Goal: Task Accomplishment & Management: Manage account settings

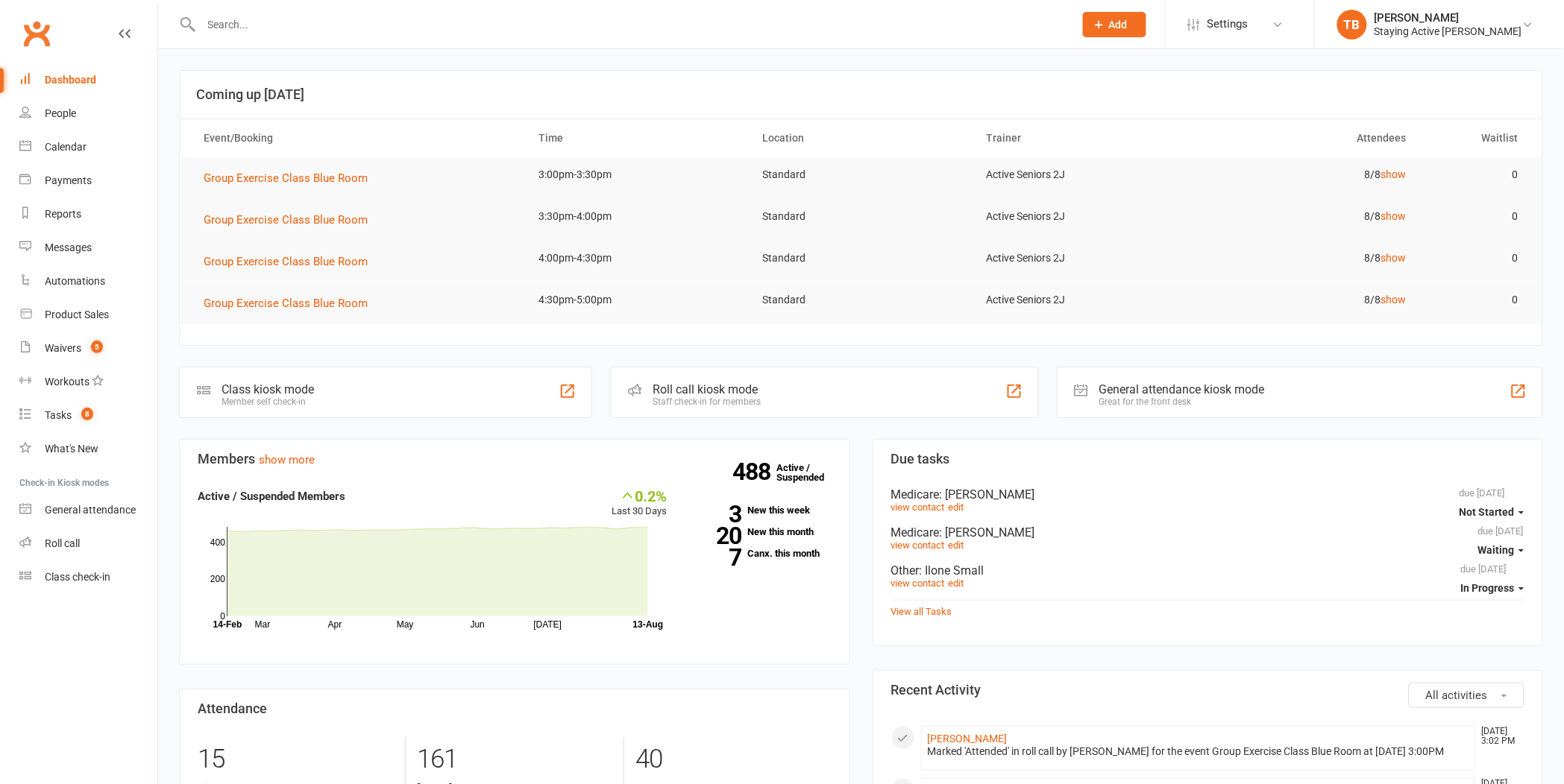
click at [360, 8] on div at bounding box center [621, 24] width 884 height 48
click at [341, 22] on input "text" at bounding box center [630, 25] width 866 height 21
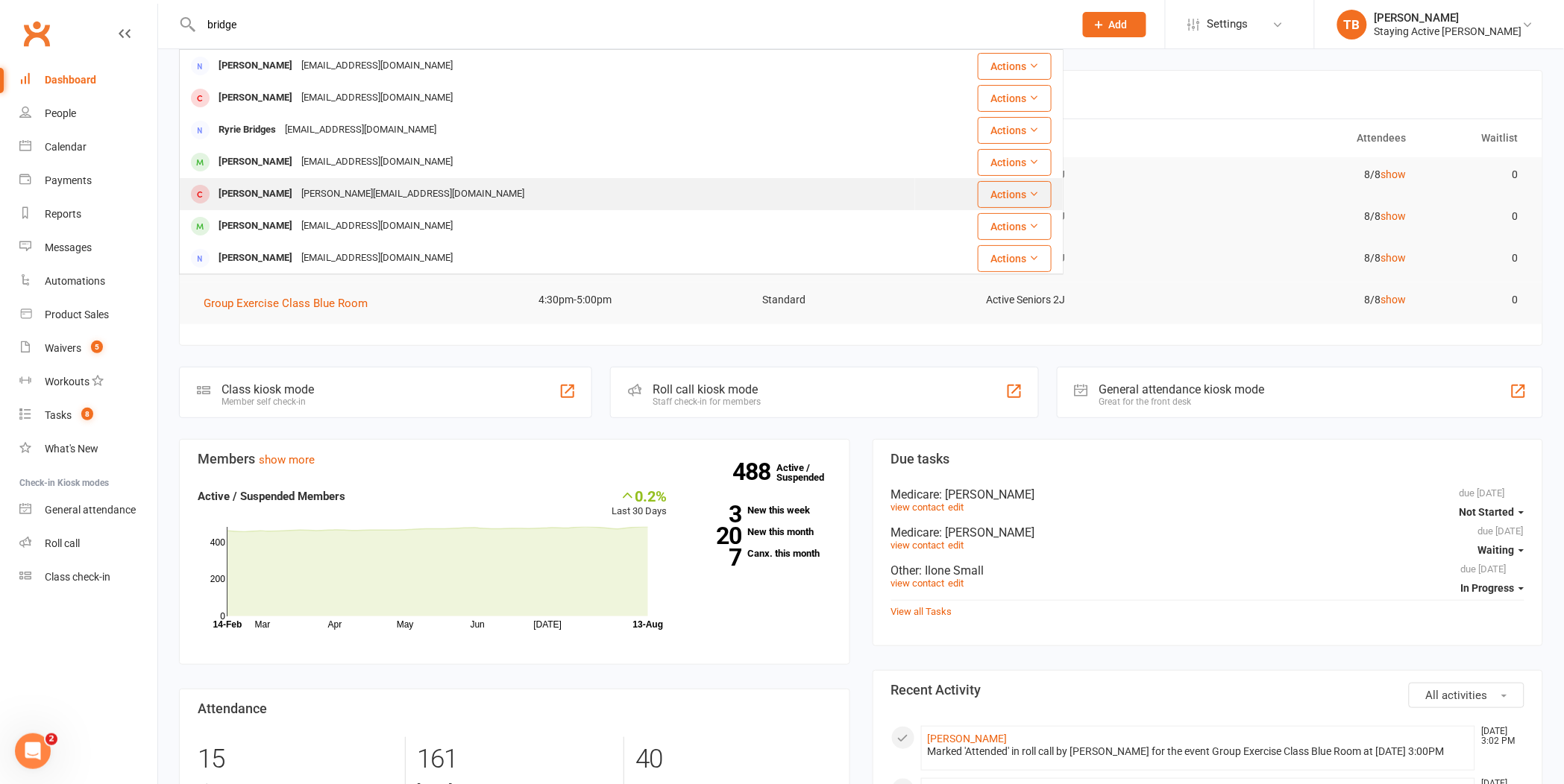
type input "bridge"
click at [309, 187] on div "[PERSON_NAME][EMAIL_ADDRESS][DOMAIN_NAME]" at bounding box center [412, 193] width 232 height 21
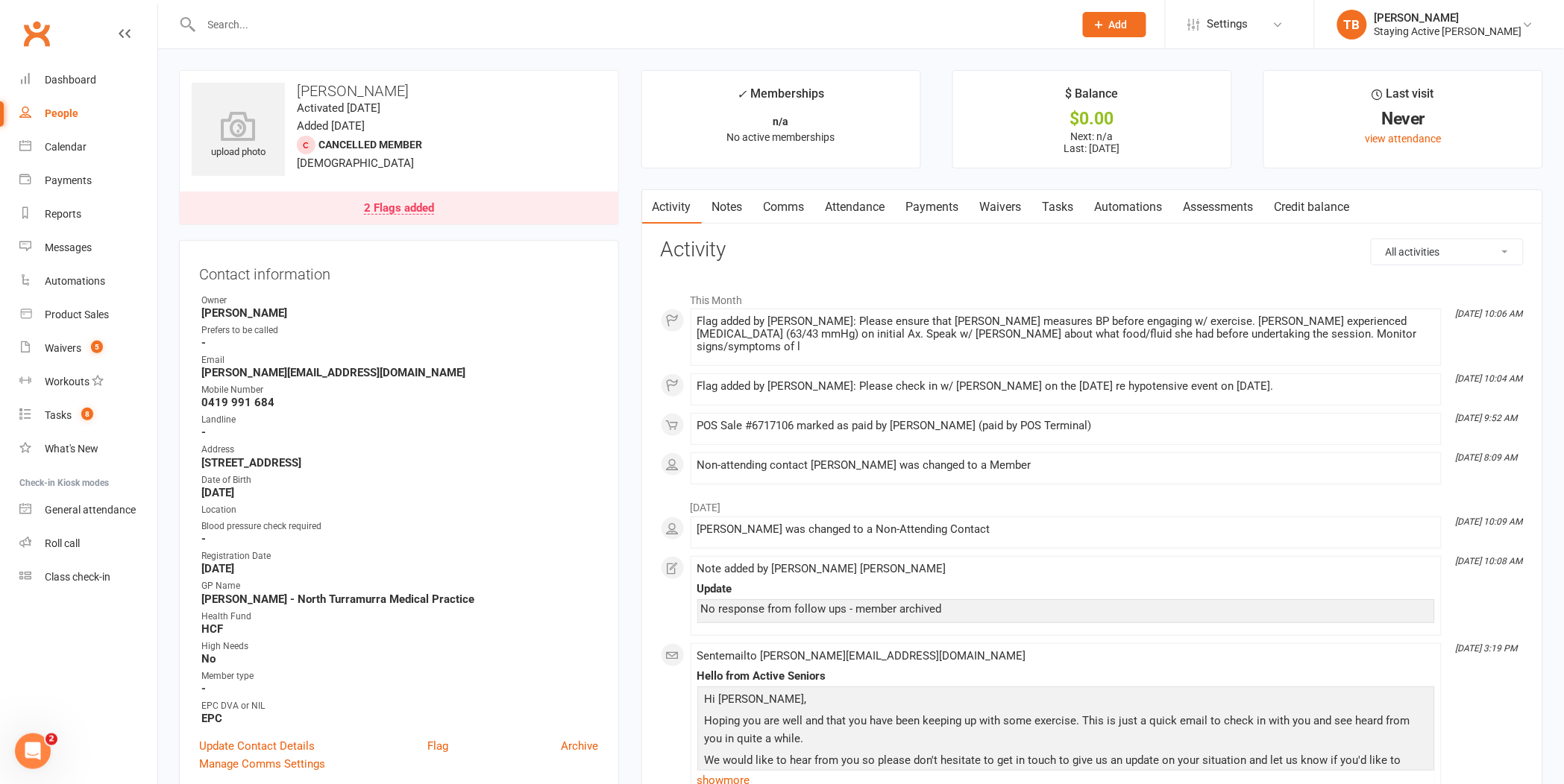
click at [419, 204] on div "2 Flags added" at bounding box center [399, 209] width 70 height 12
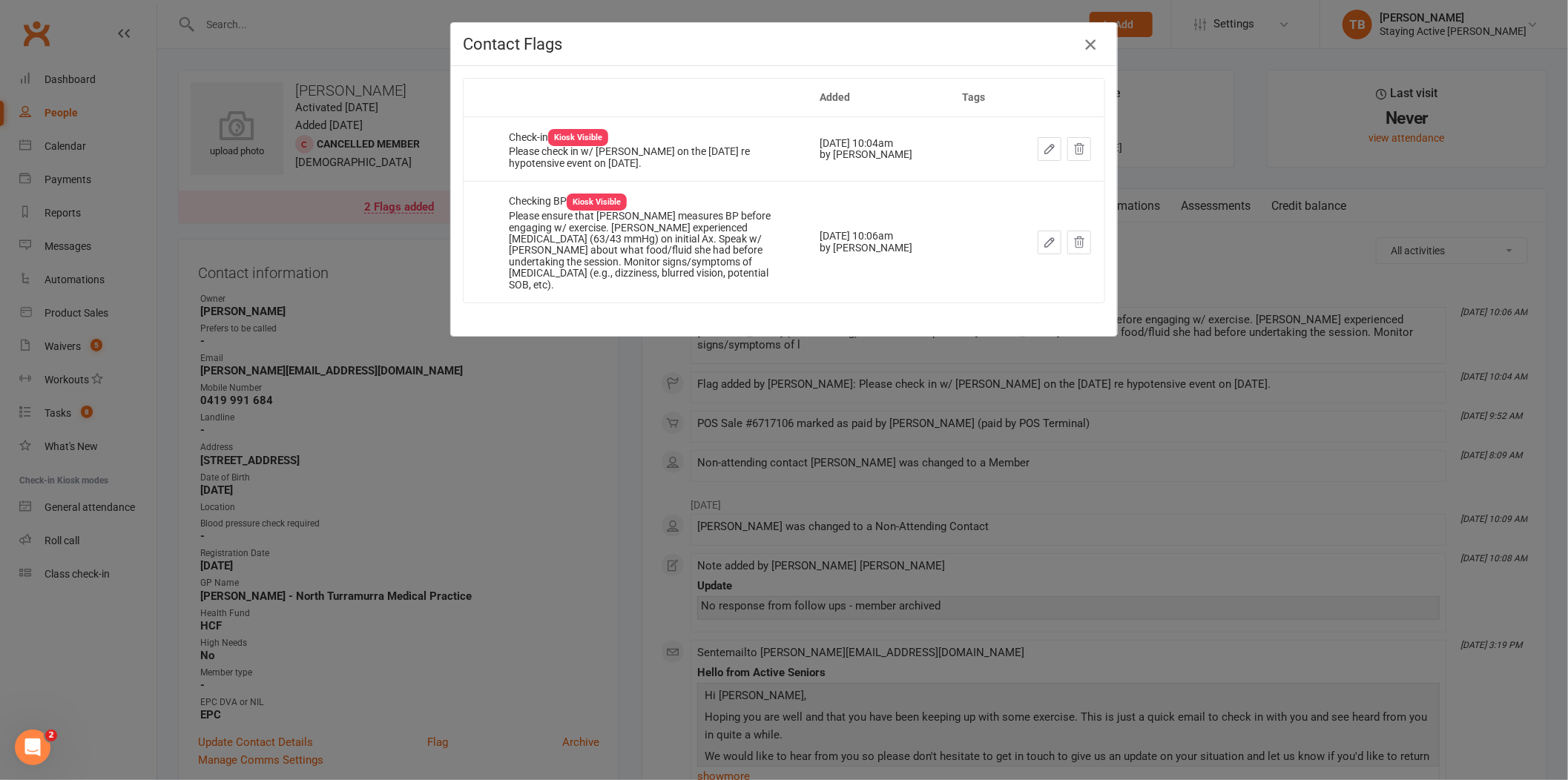
click at [1086, 46] on icon "button" at bounding box center [1090, 44] width 18 height 18
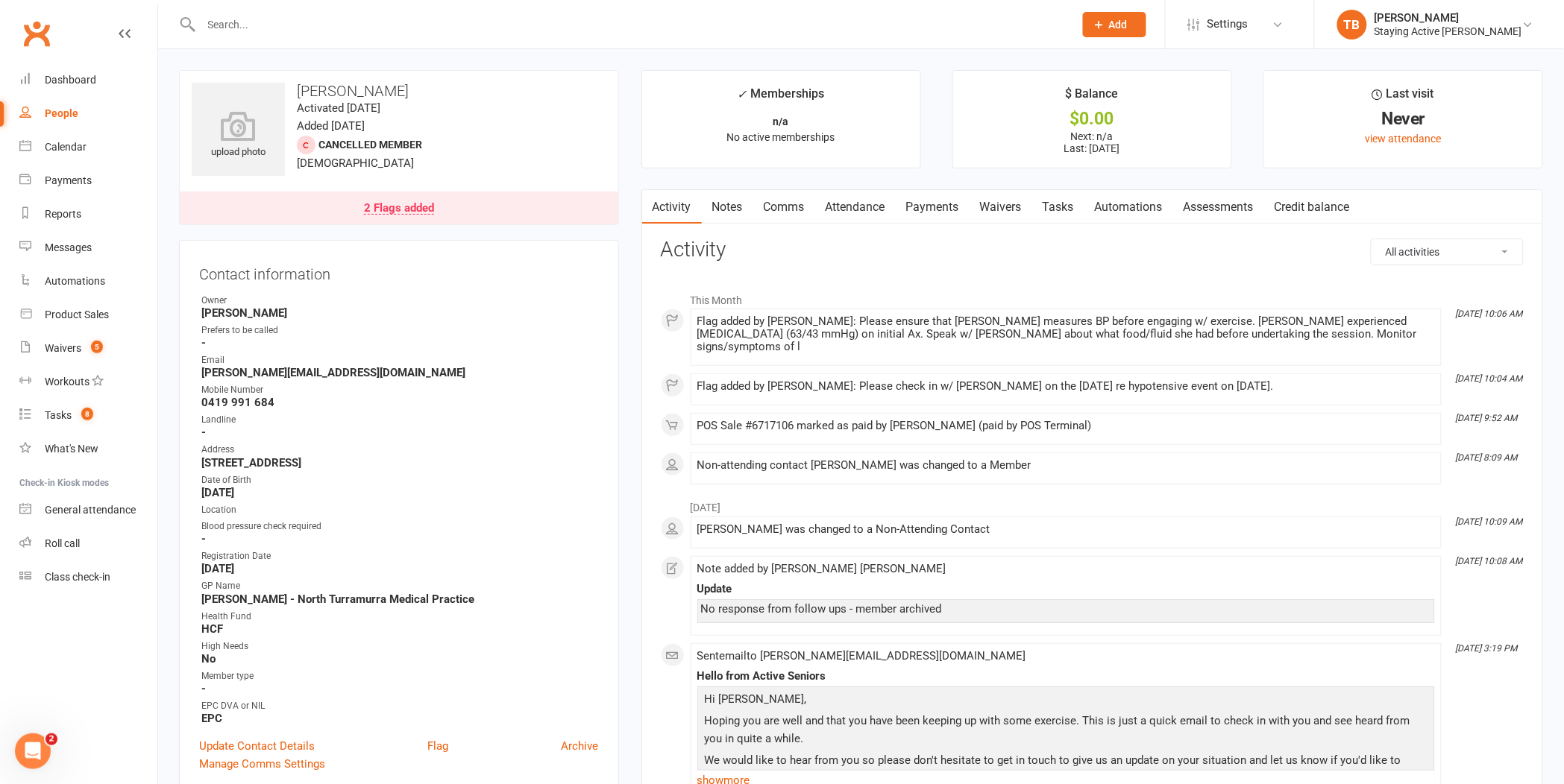
click at [744, 28] on input "text" at bounding box center [630, 25] width 866 height 21
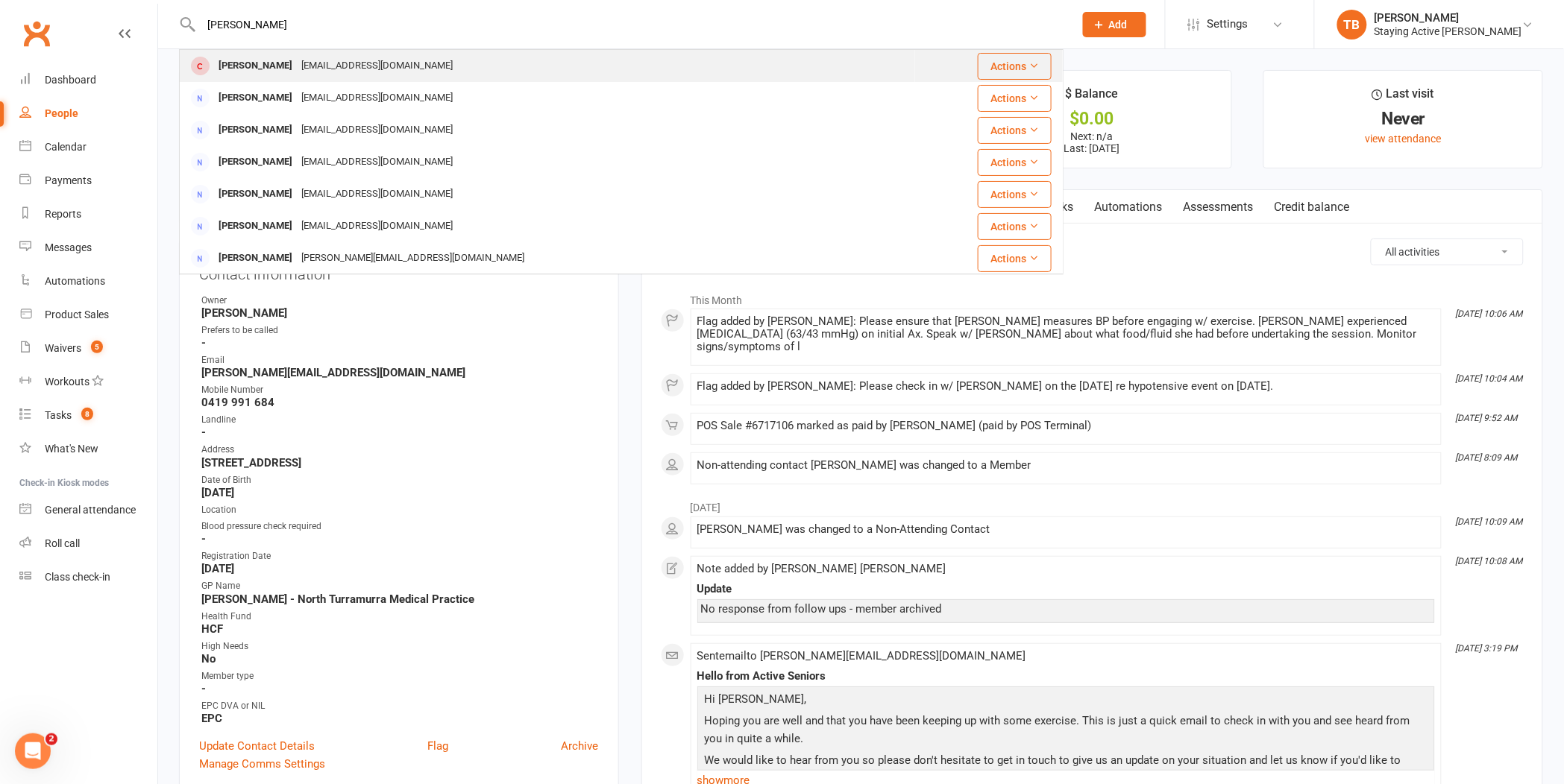
type input "[PERSON_NAME]"
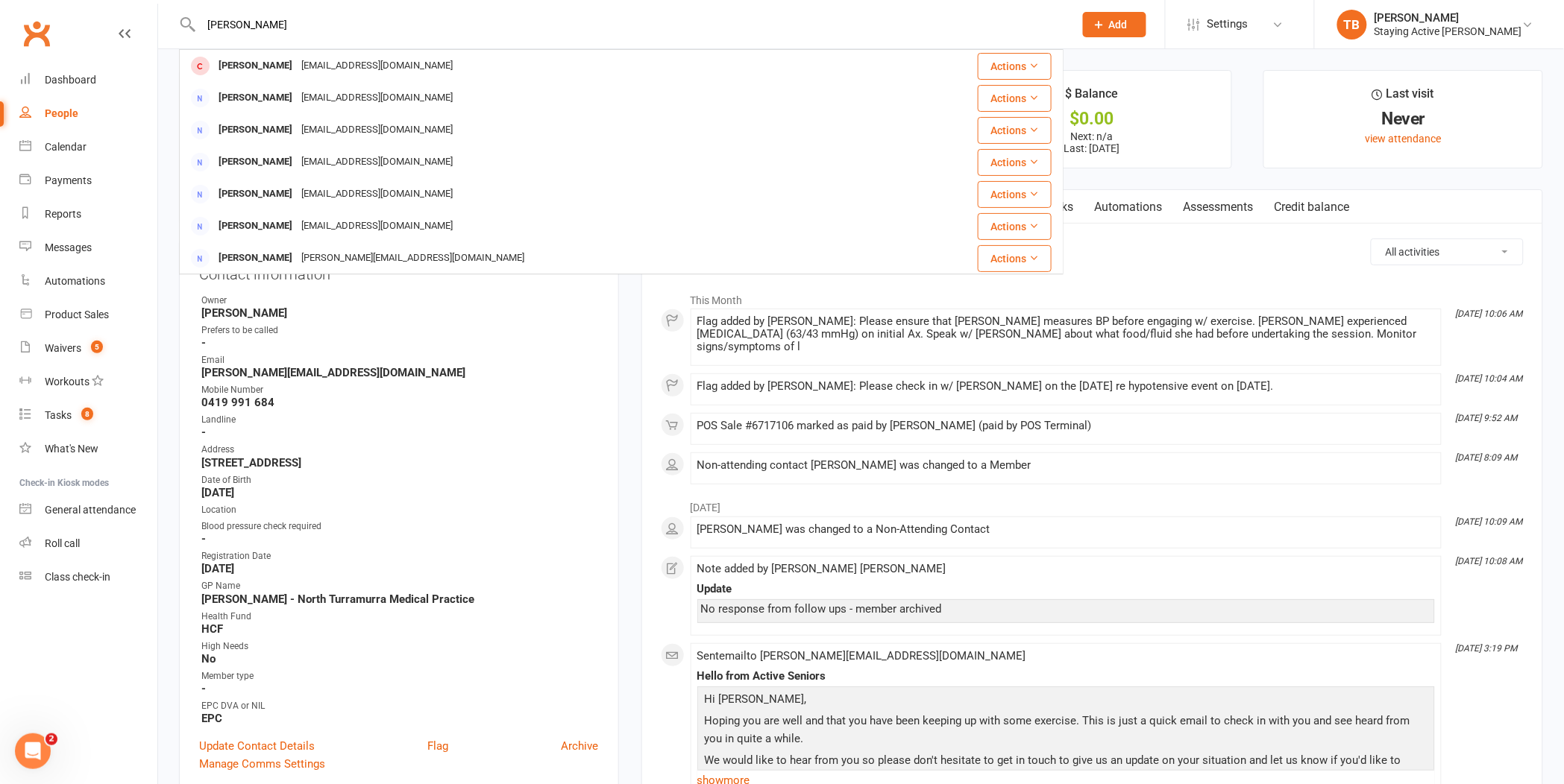
click at [489, 75] on div "[PERSON_NAME] [EMAIL_ADDRESS][DOMAIN_NAME]" at bounding box center [547, 66] width 734 height 31
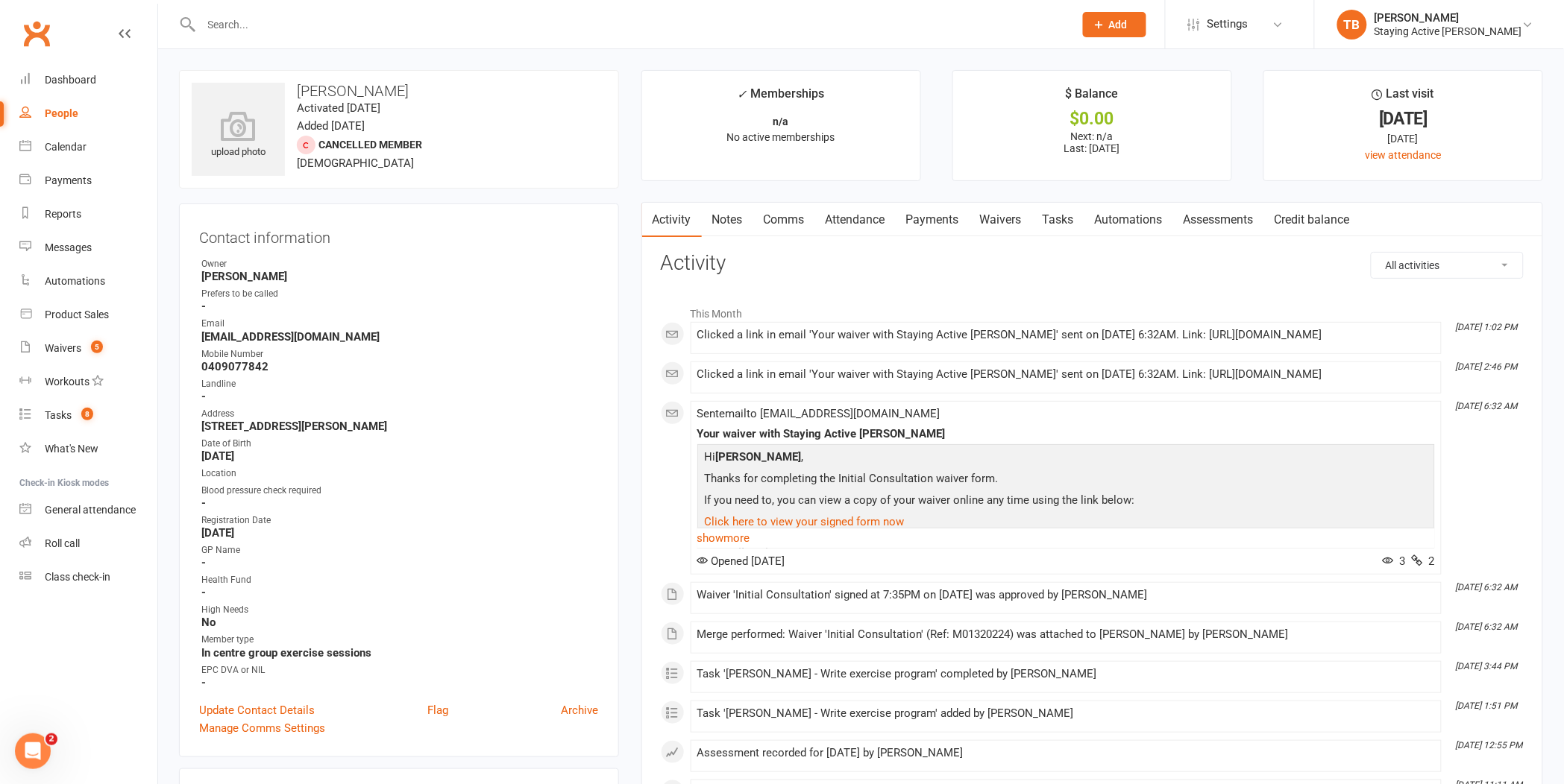
click at [857, 213] on link "Attendance" at bounding box center [855, 220] width 81 height 34
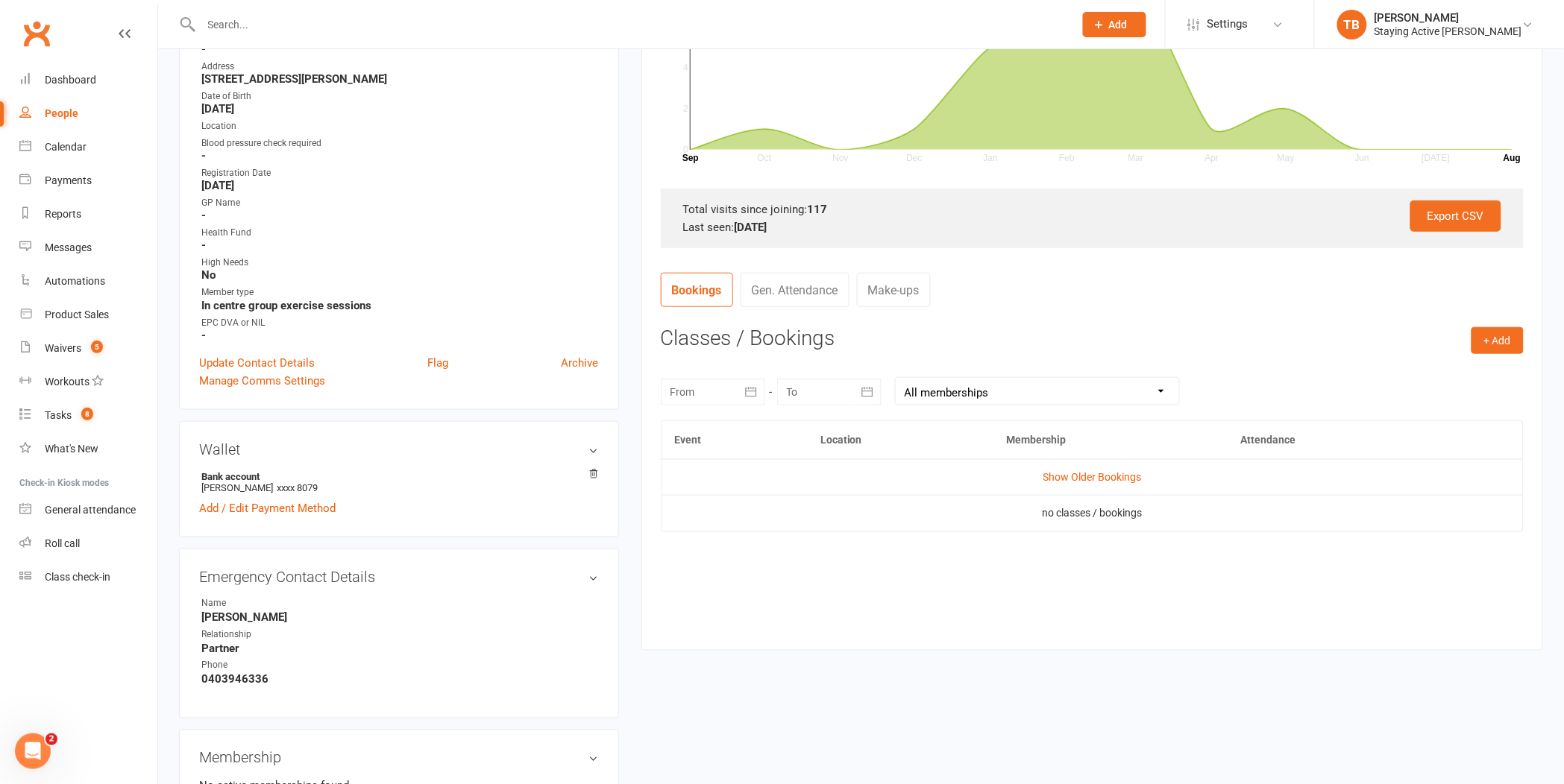
scroll to position [414, 0]
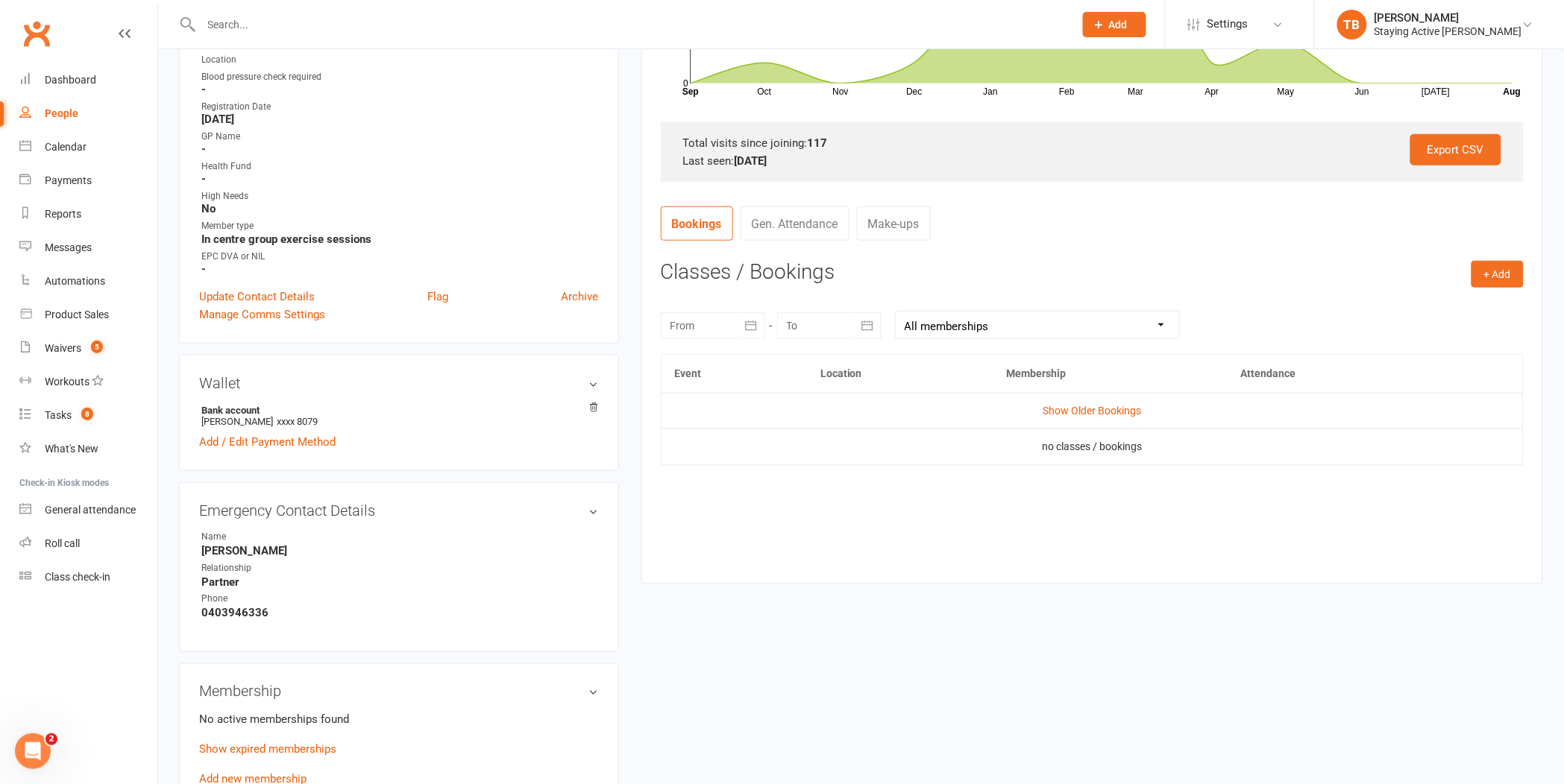
drag, startPoint x: 744, startPoint y: 317, endPoint x: 712, endPoint y: 406, distance: 94.6
click at [743, 316] on button "button" at bounding box center [752, 326] width 27 height 27
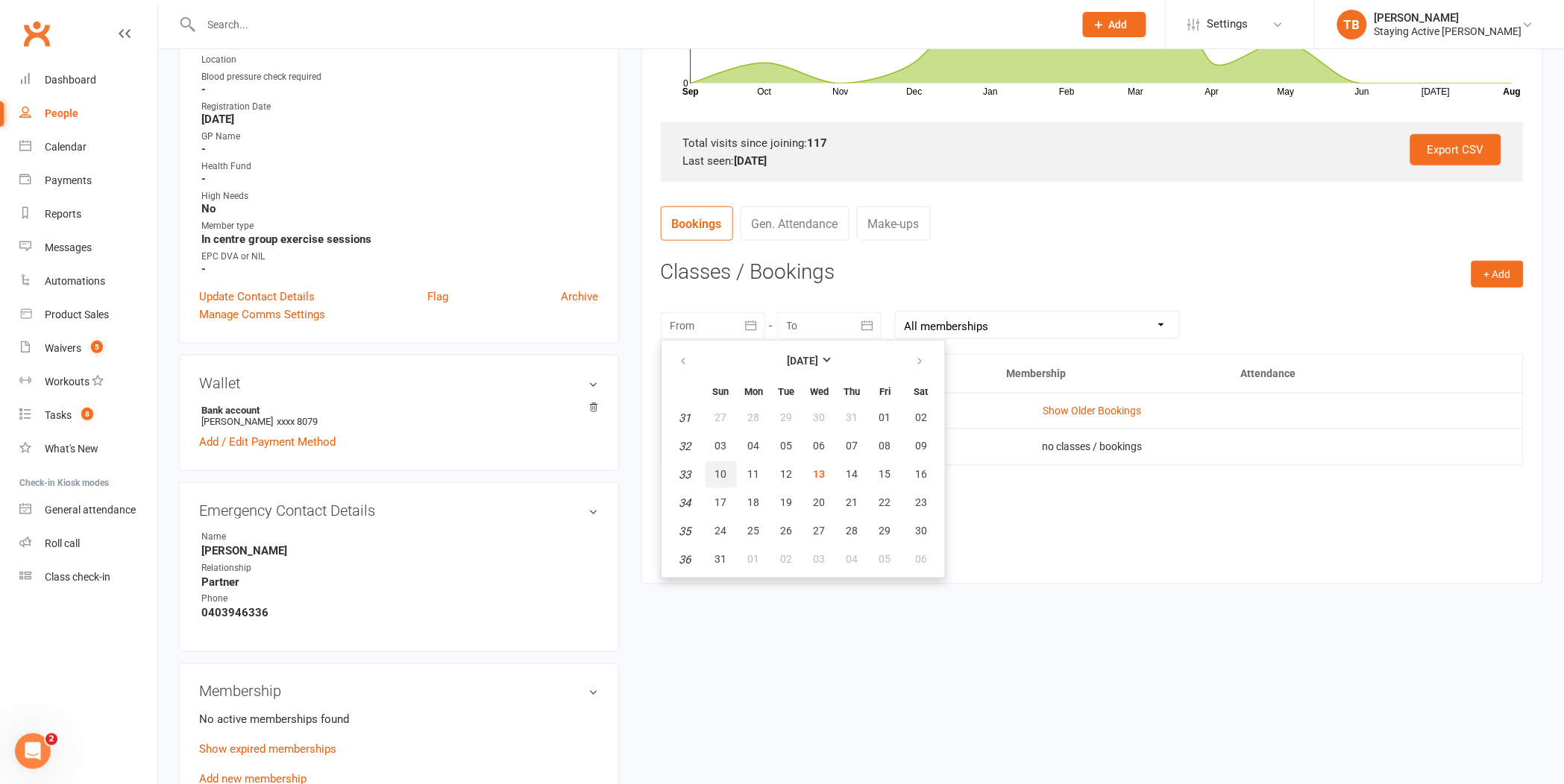
click at [732, 468] on button "10" at bounding box center [720, 475] width 31 height 27
type input "[DATE]"
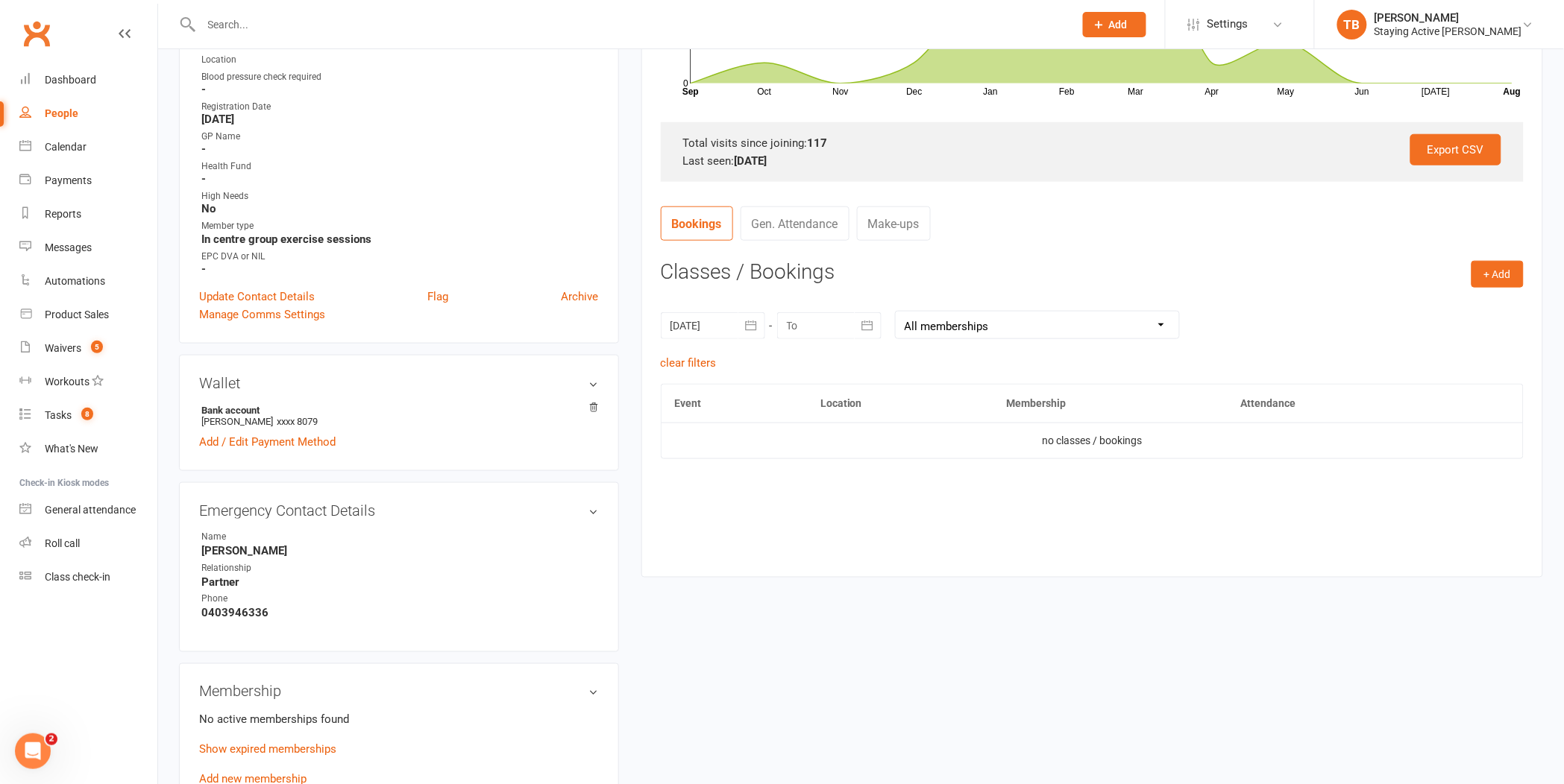
click at [859, 322] on button "button" at bounding box center [868, 326] width 27 height 27
click at [1032, 526] on span "30" at bounding box center [1037, 531] width 12 height 12
click at [860, 319] on icon "button" at bounding box center [867, 326] width 15 height 15
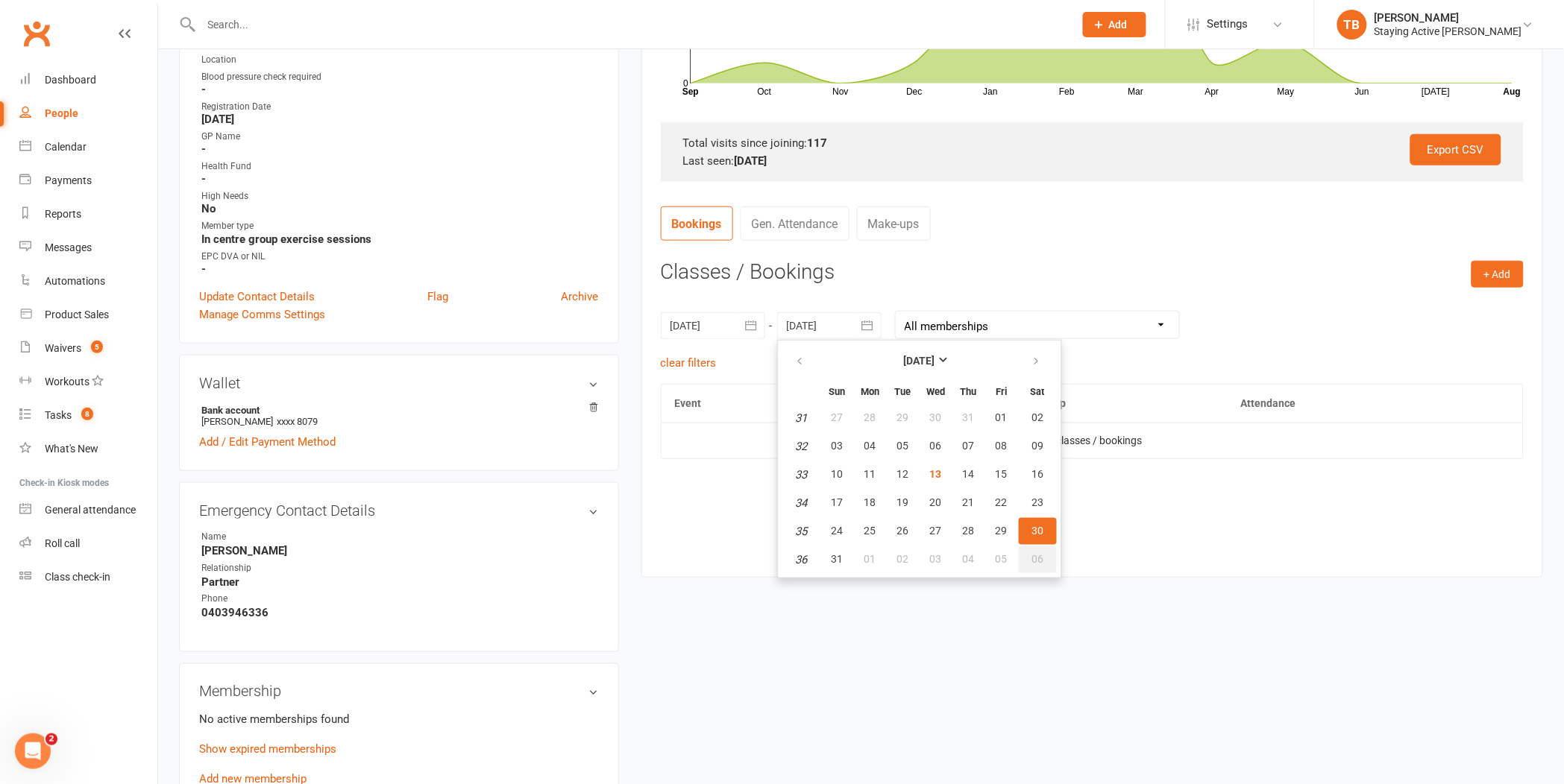
drag, startPoint x: 1038, startPoint y: 546, endPoint x: 1039, endPoint y: 553, distance: 7.1
click at [1039, 546] on button "06" at bounding box center [1037, 560] width 38 height 27
type input "[DATE]"
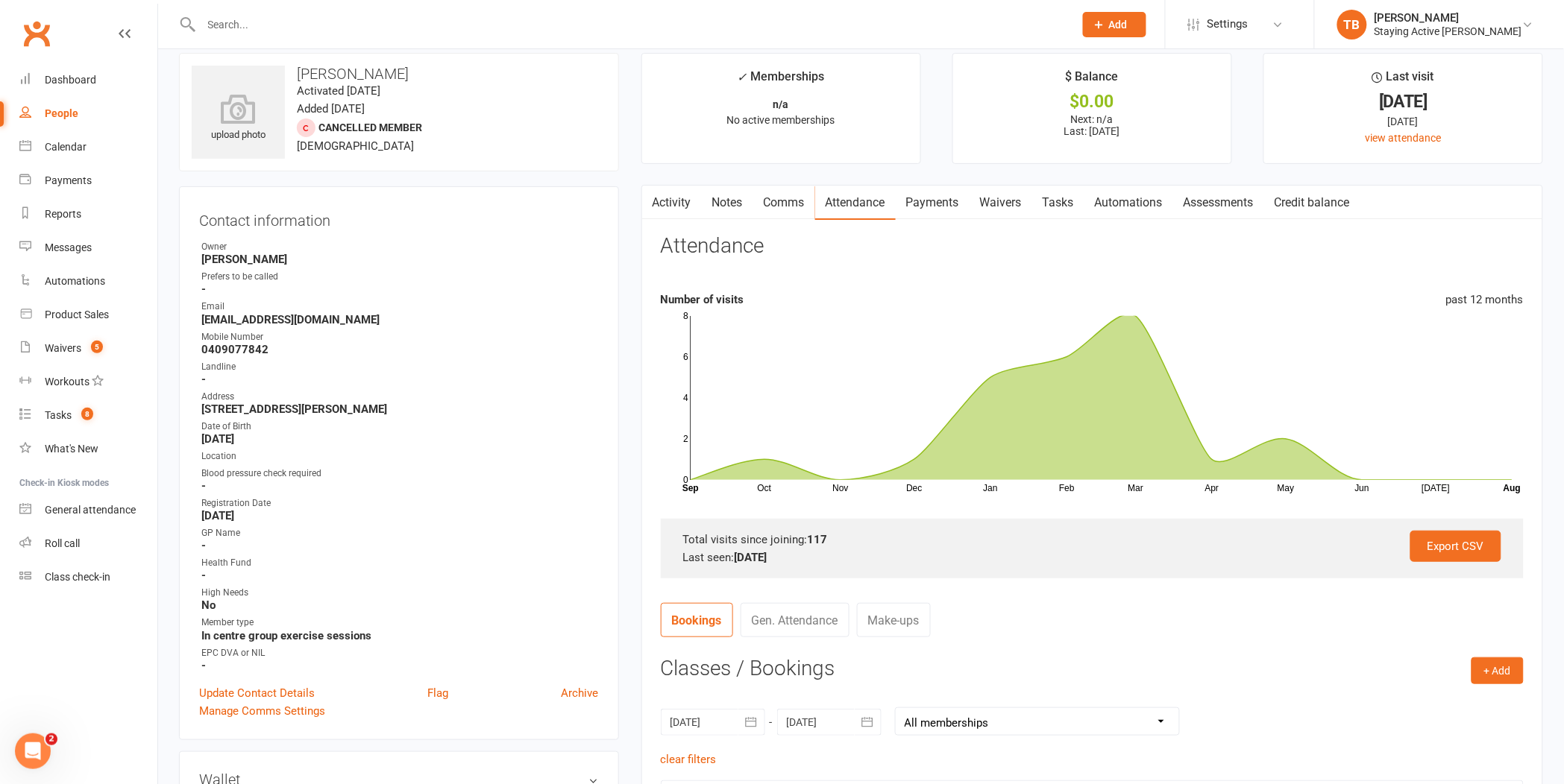
scroll to position [0, 0]
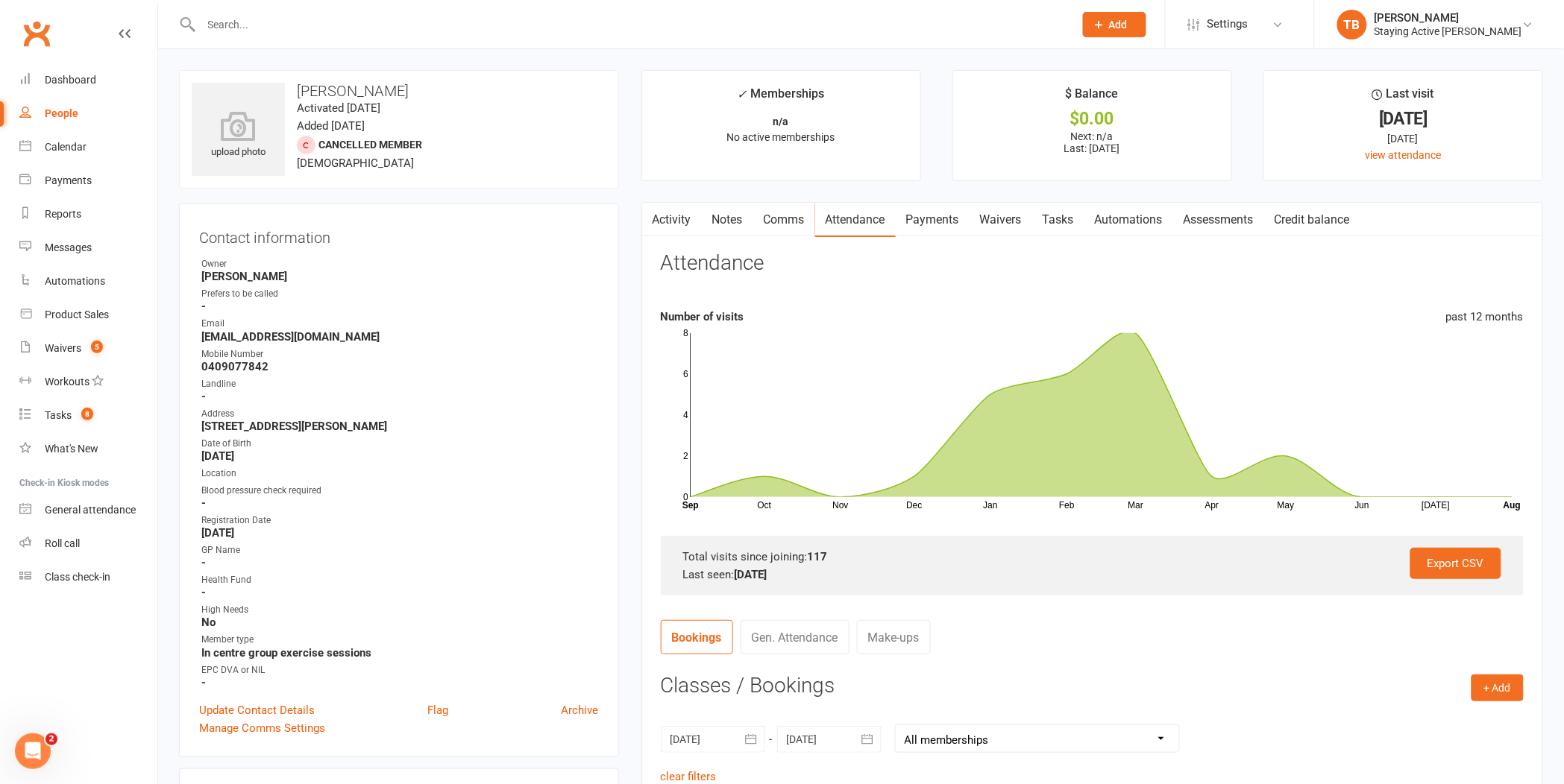
click at [684, 219] on link "Activity" at bounding box center [672, 220] width 59 height 34
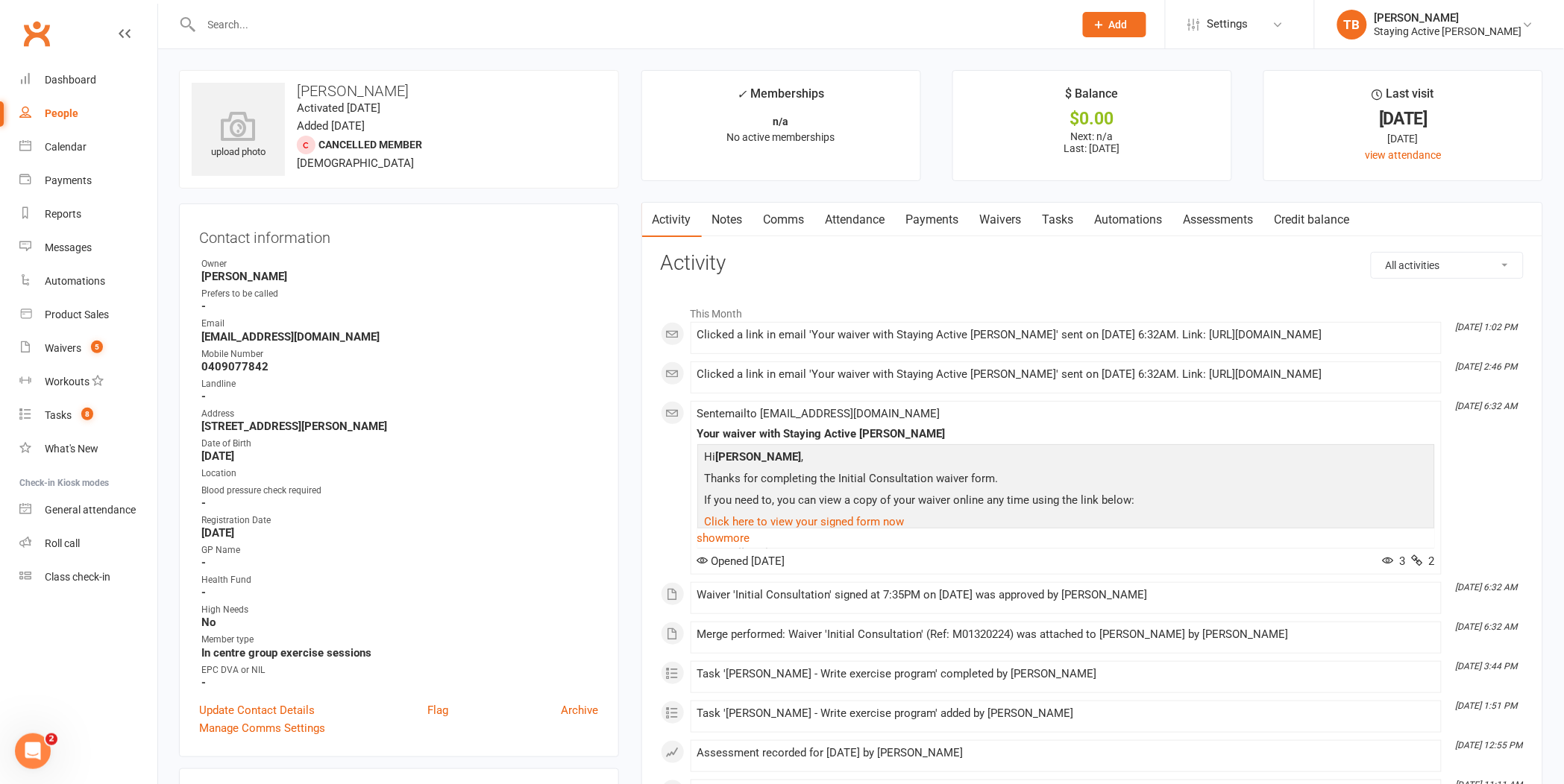
click at [300, 20] on input "text" at bounding box center [630, 25] width 866 height 21
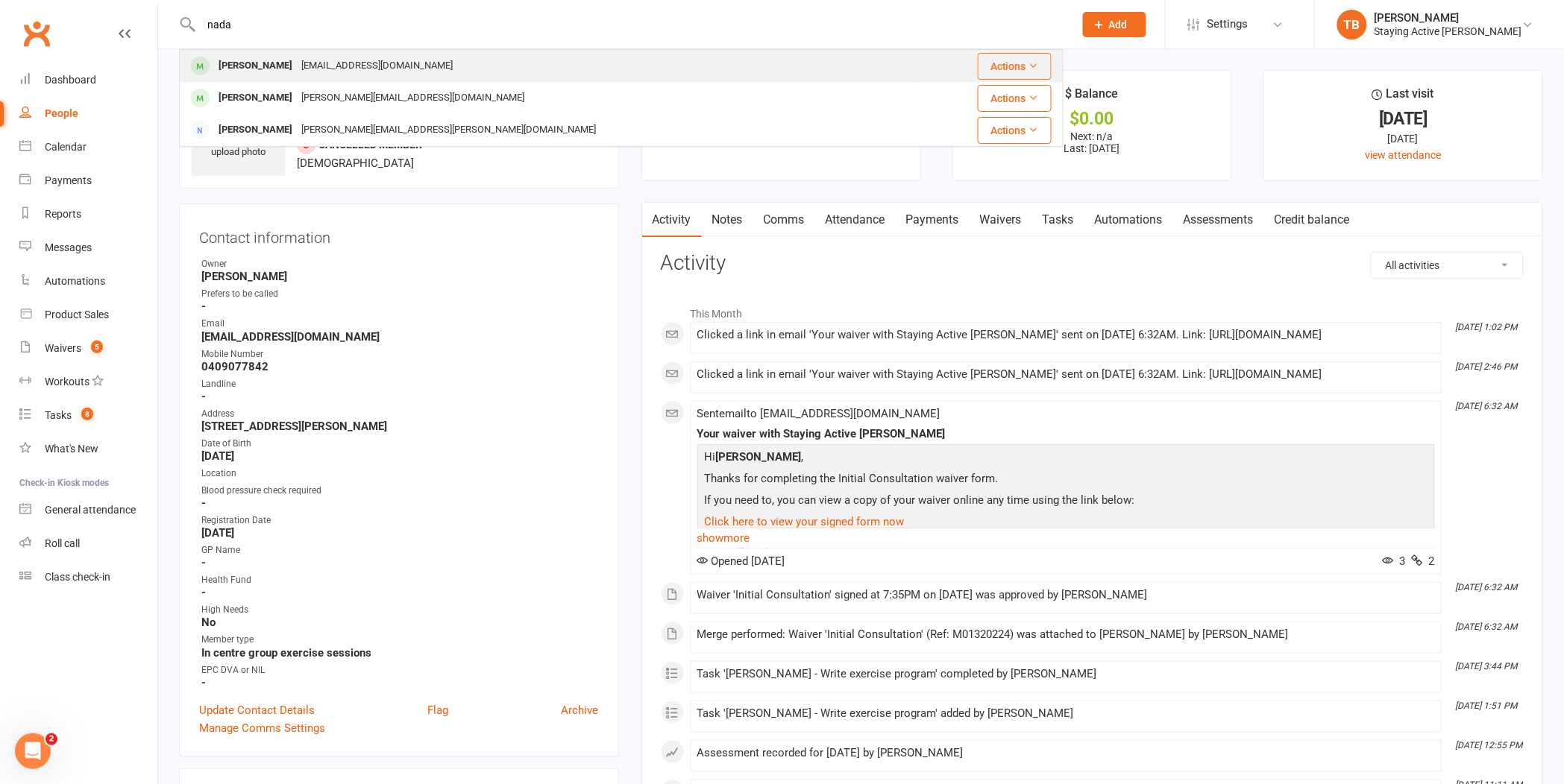
type input "nada"
click at [248, 70] on div "[PERSON_NAME]" at bounding box center [255, 65] width 83 height 21
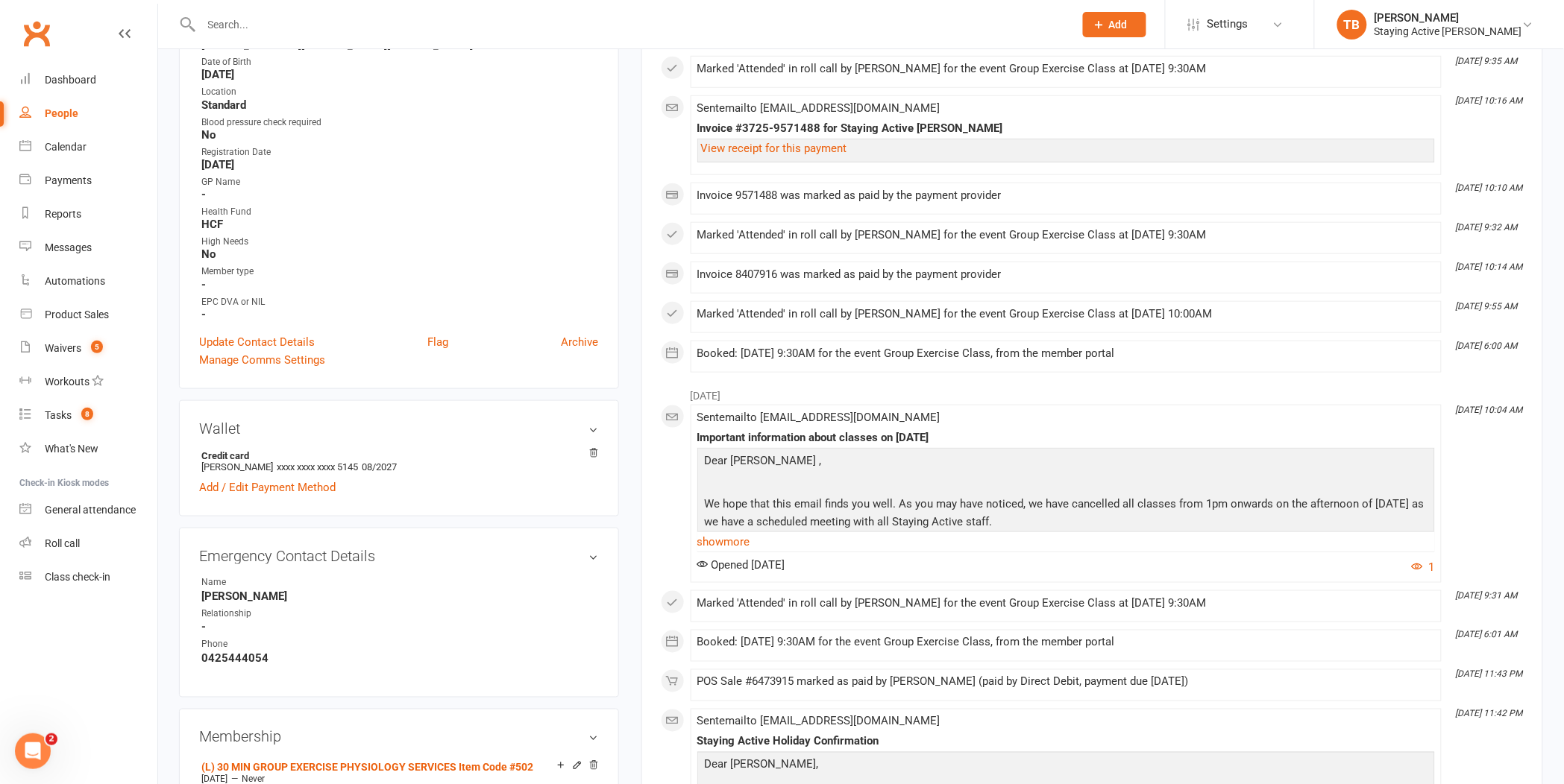
scroll to position [414, 0]
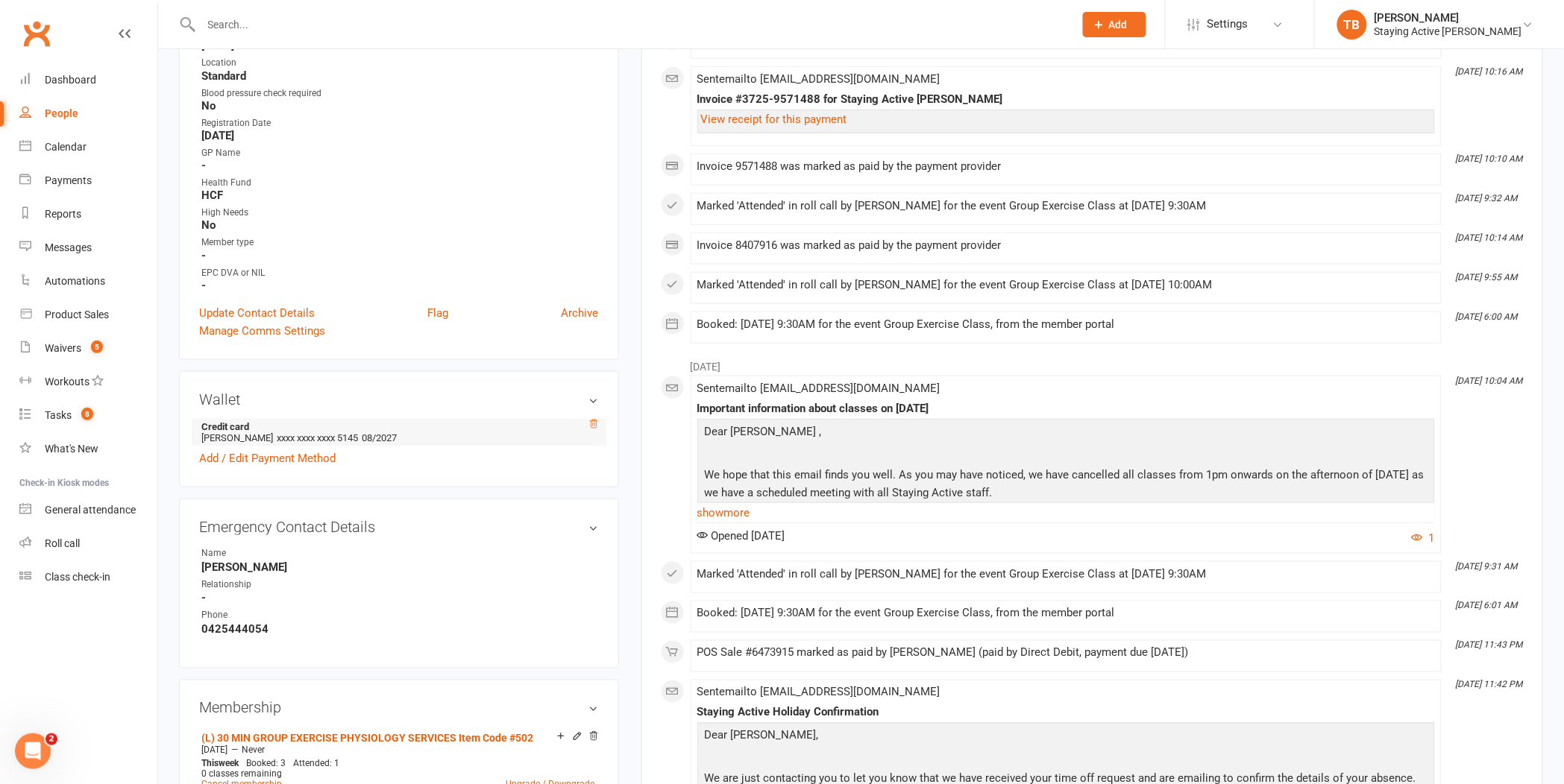
click at [592, 425] on icon at bounding box center [593, 424] width 10 height 10
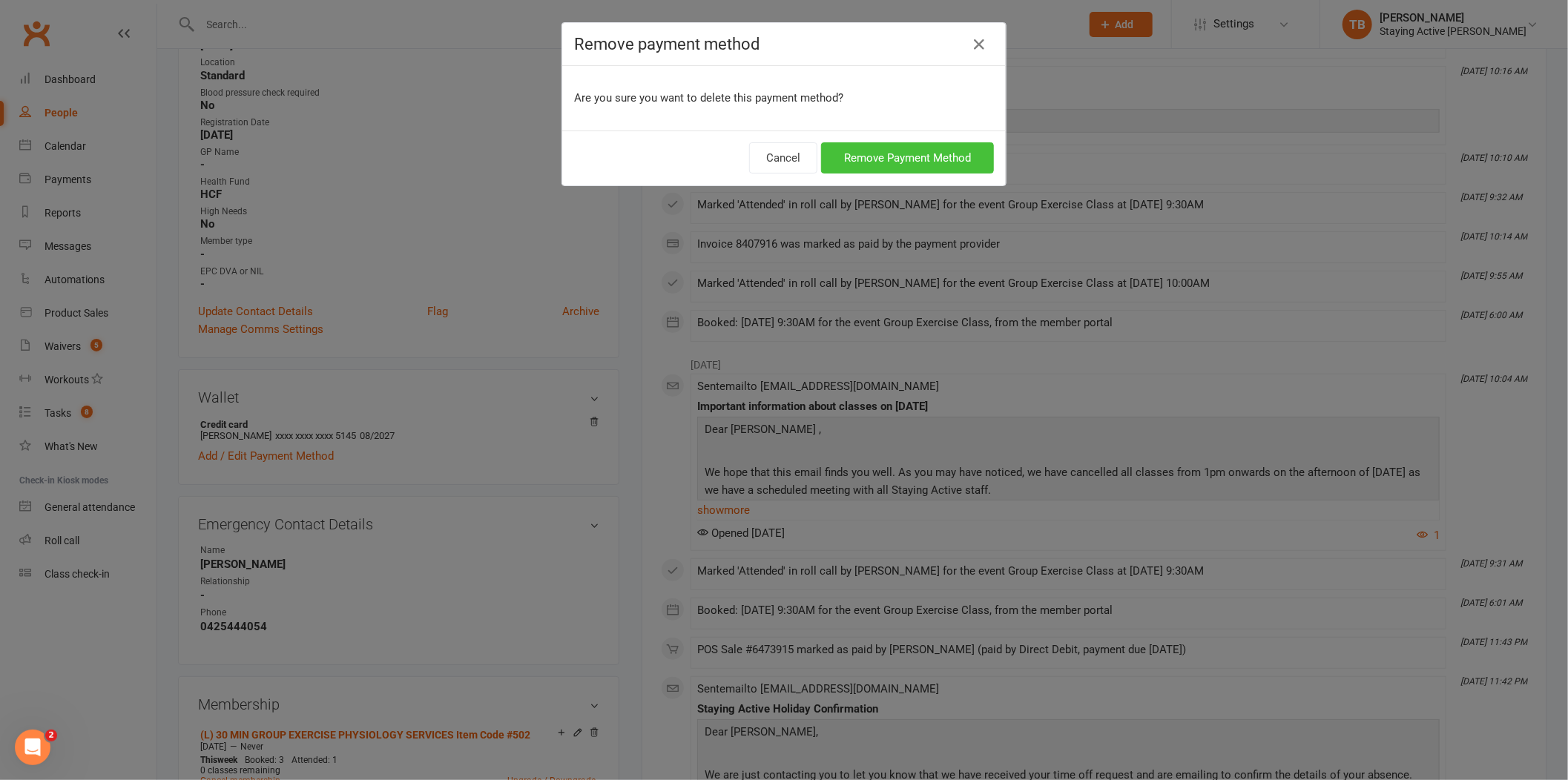
click at [877, 154] on button "Remove Payment Method" at bounding box center [908, 158] width 173 height 31
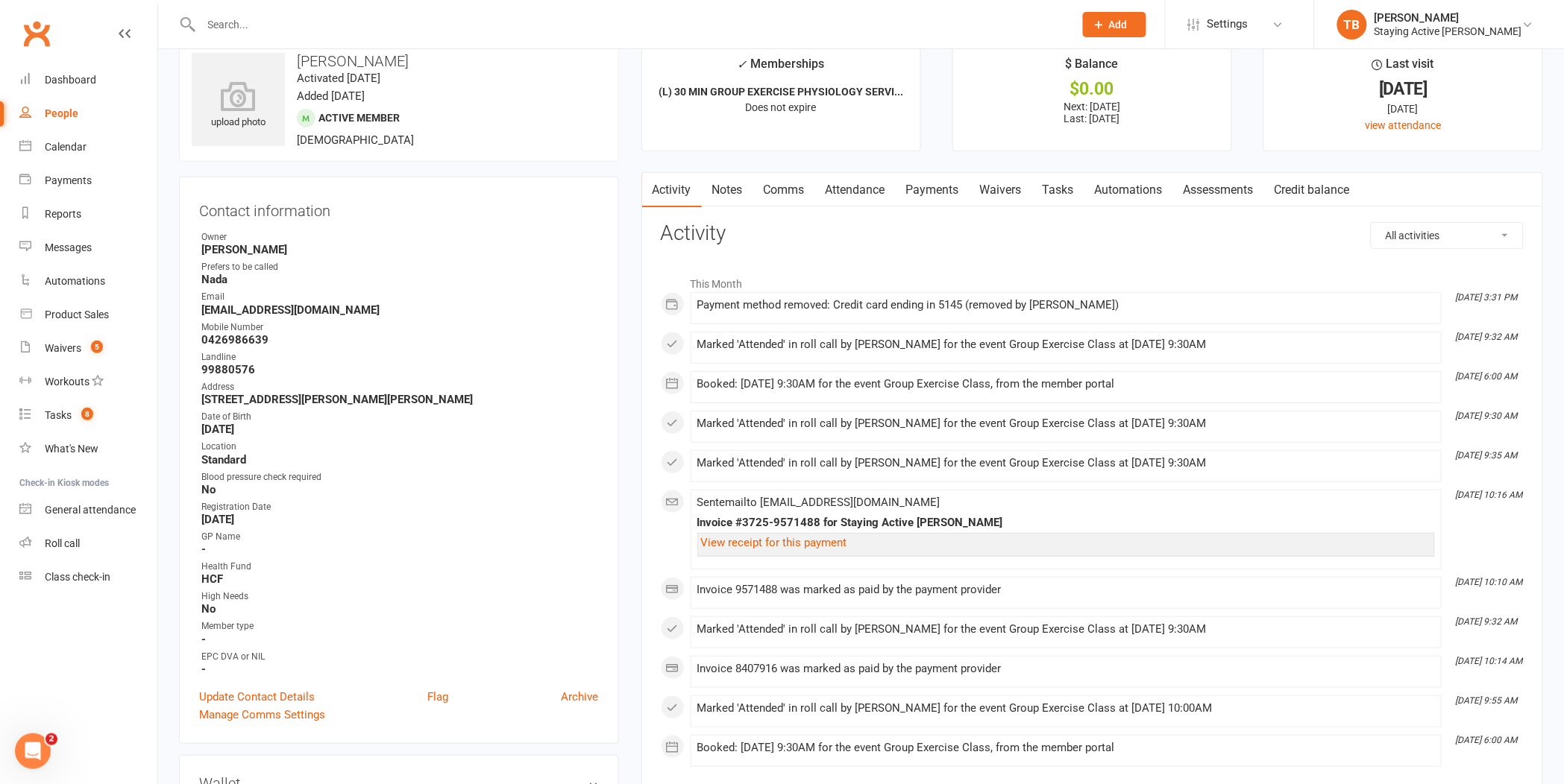
scroll to position [0, 0]
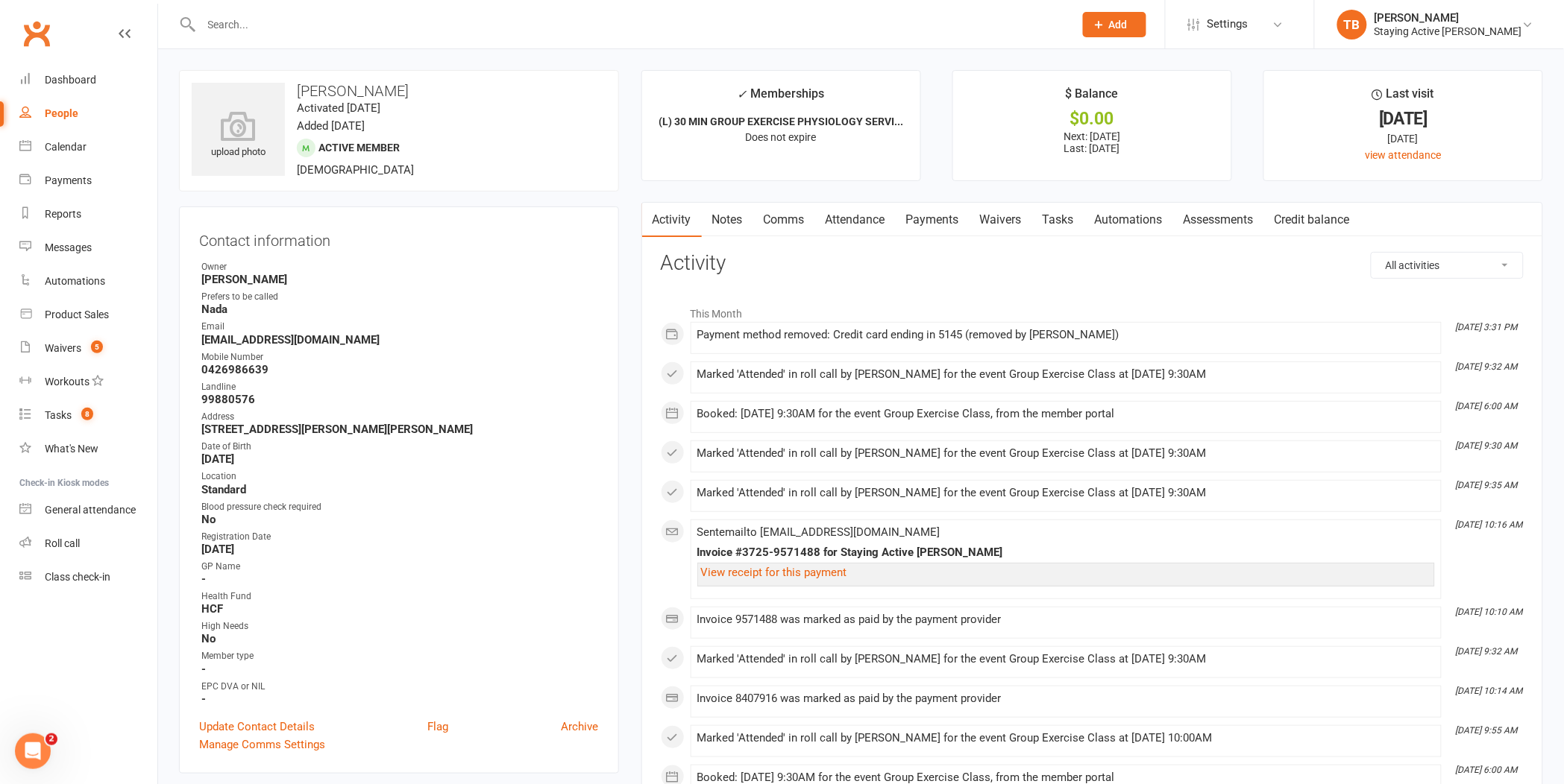
click at [1010, 224] on link "Waivers" at bounding box center [1001, 220] width 63 height 34
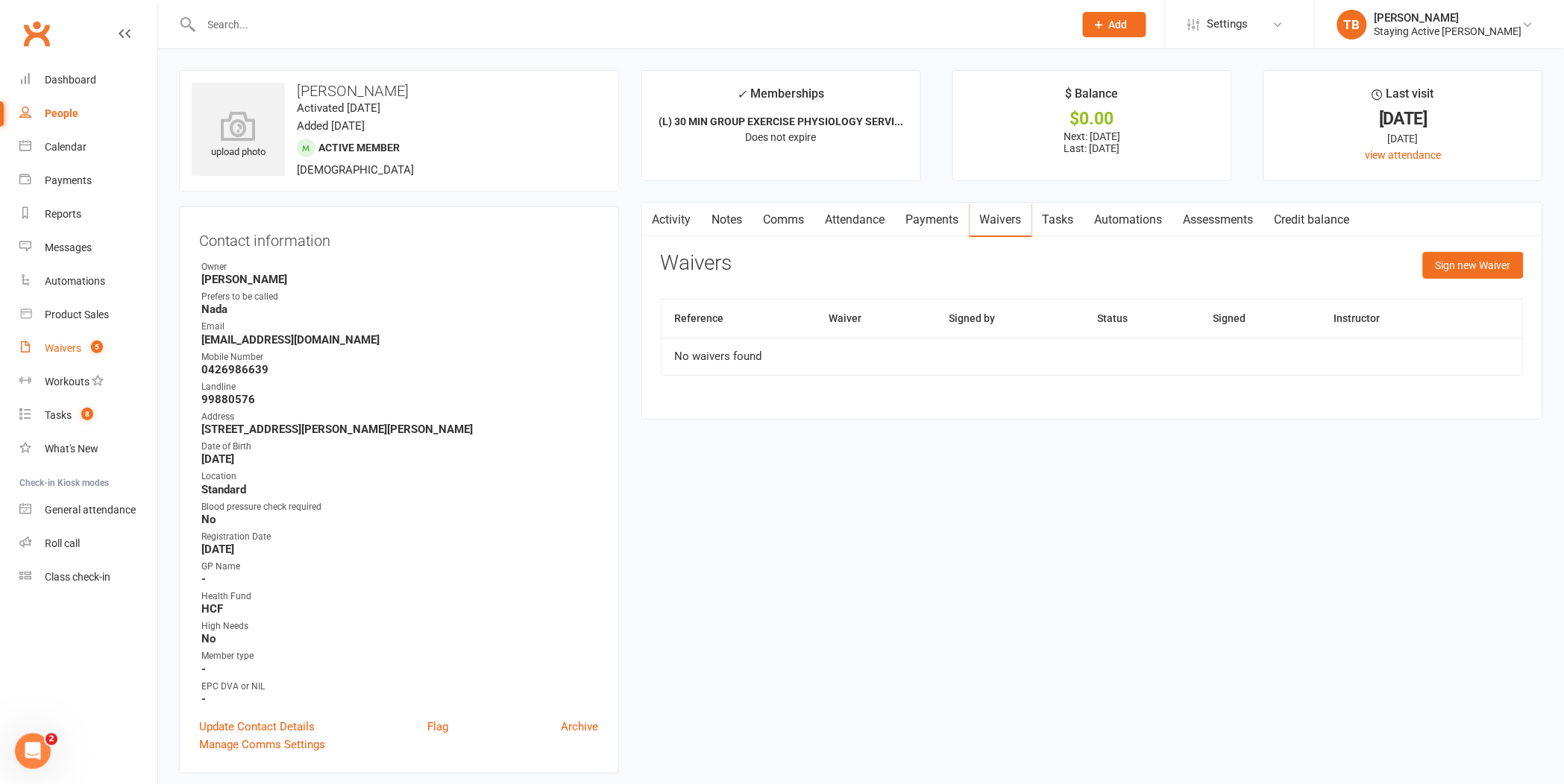
click at [59, 342] on div "Waivers" at bounding box center [63, 348] width 36 height 12
click at [1486, 261] on button "Sign new Waiver" at bounding box center [1472, 266] width 101 height 27
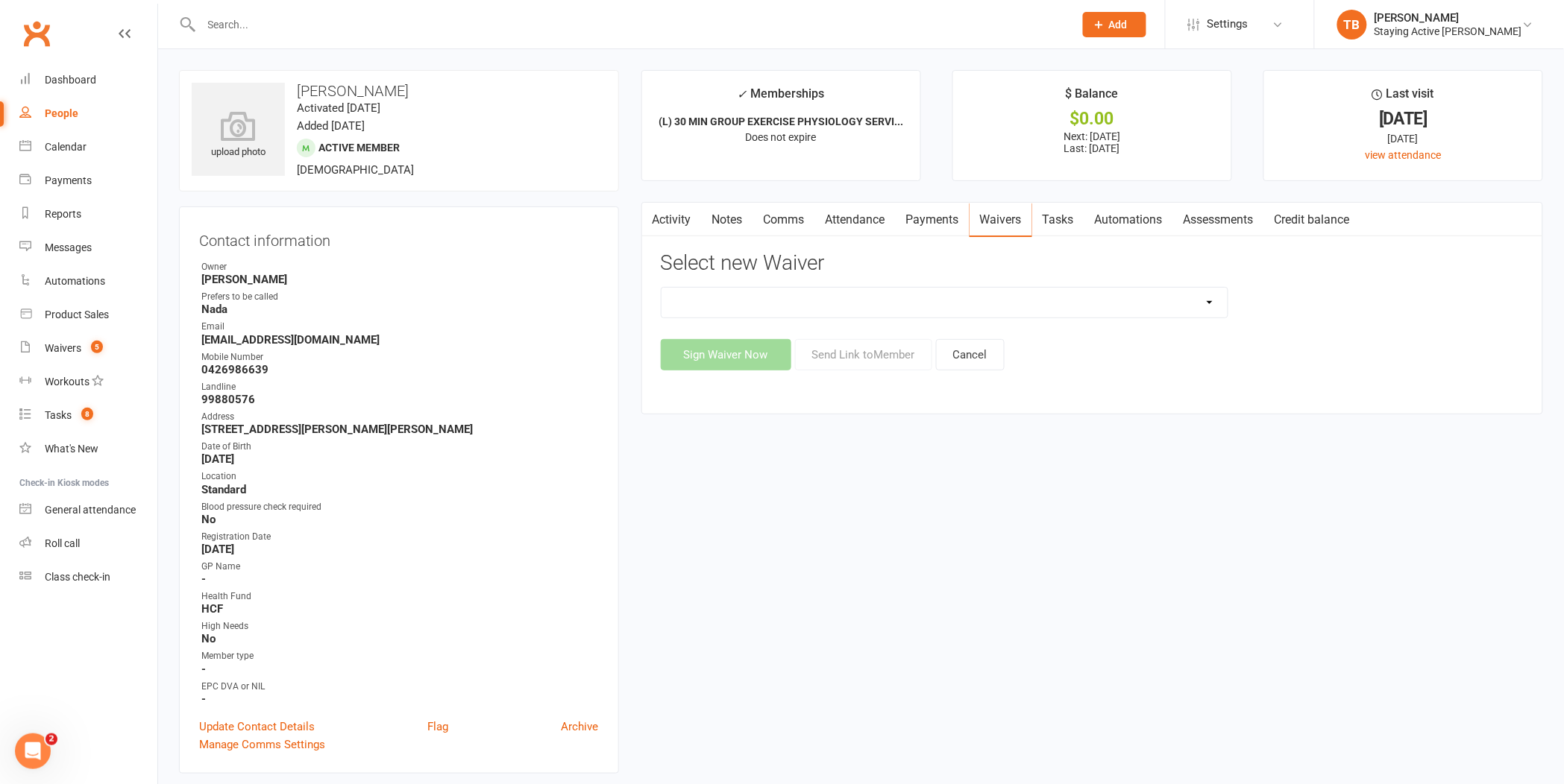
click at [874, 306] on select "Blood pressure checks and assumption of risk Direct Debit Payment Authority Ini…" at bounding box center [945, 302] width 567 height 30
select select "1175"
click at [661, 288] on select "Blood pressure checks and assumption of risk Direct Debit Payment Authority Ini…" at bounding box center [945, 302] width 567 height 30
click at [900, 350] on button "Send Link to Member" at bounding box center [864, 355] width 137 height 31
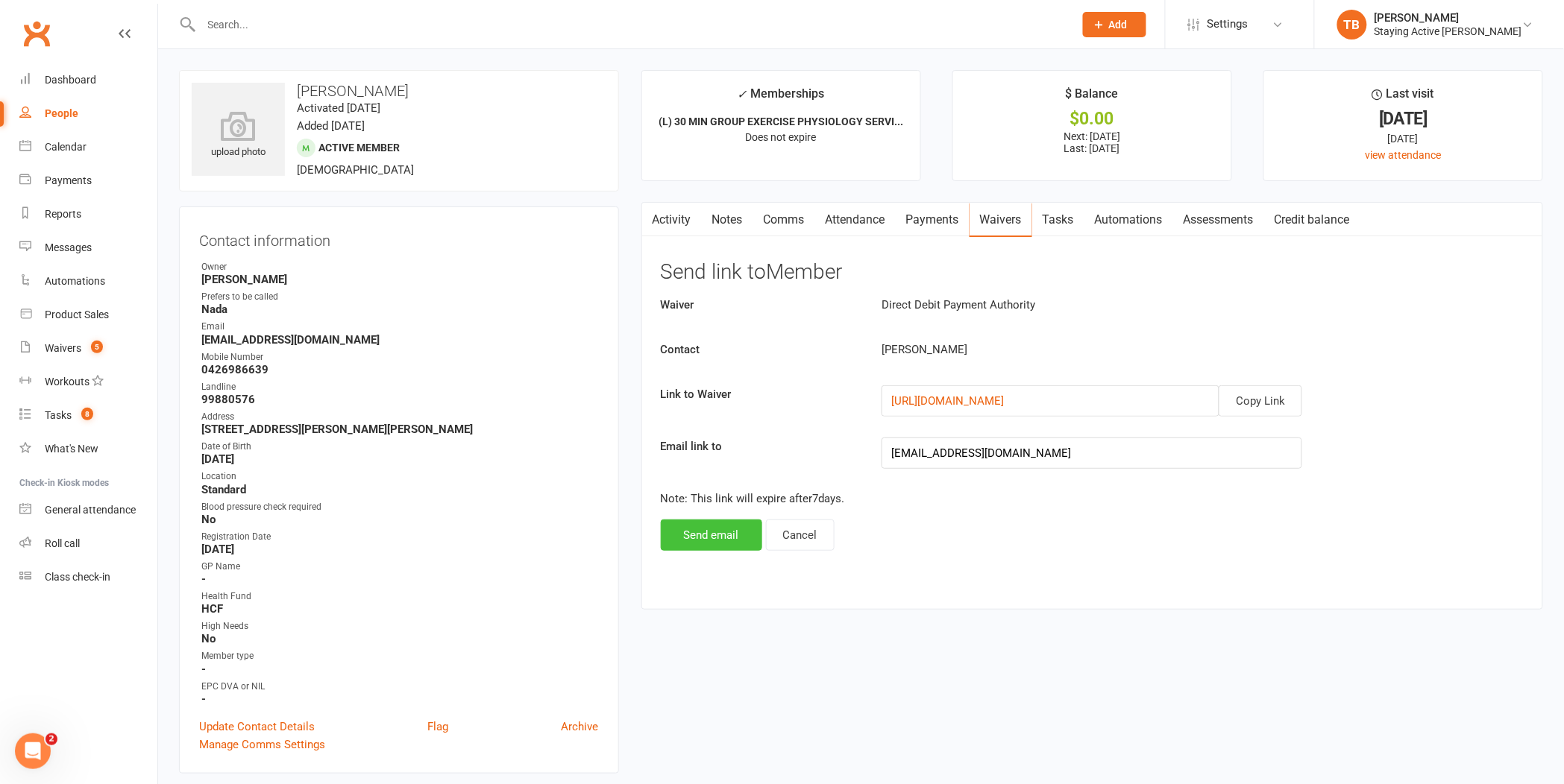
click at [728, 531] on button "Send email" at bounding box center [710, 535] width 101 height 31
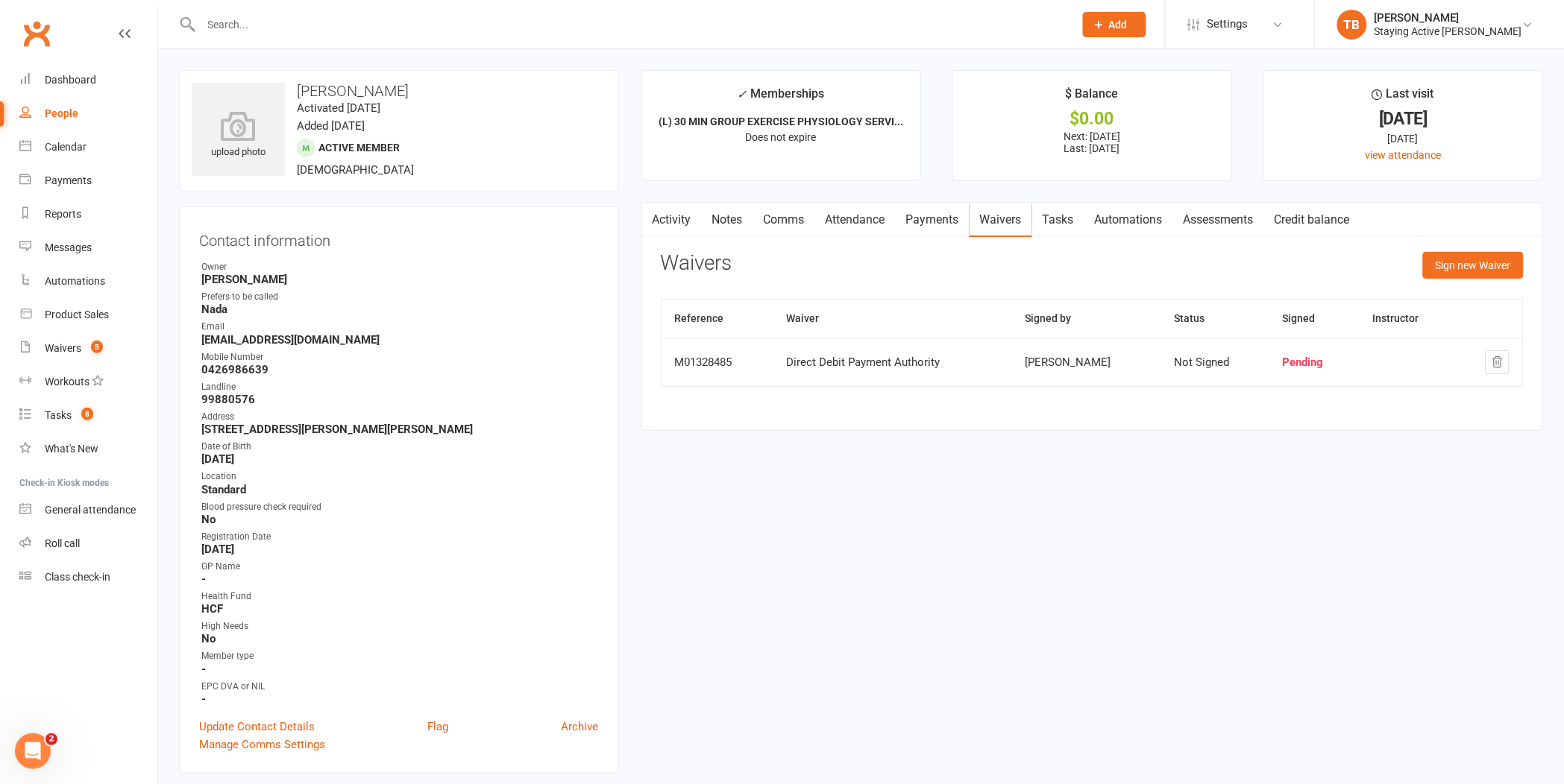
click at [556, 37] on div at bounding box center [621, 24] width 884 height 48
click at [542, 18] on input "text" at bounding box center [630, 25] width 866 height 21
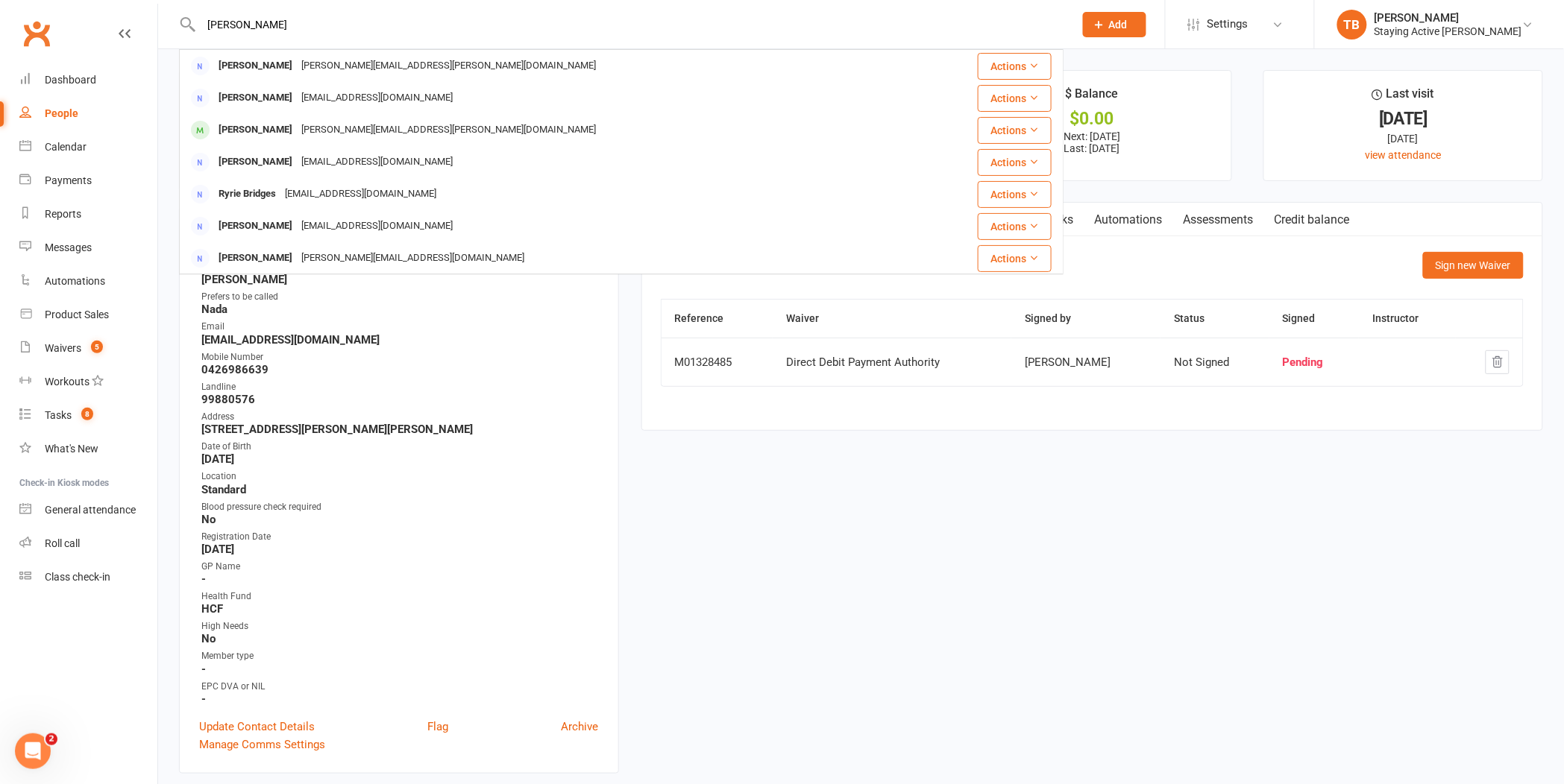
type input "[PERSON_NAME]"
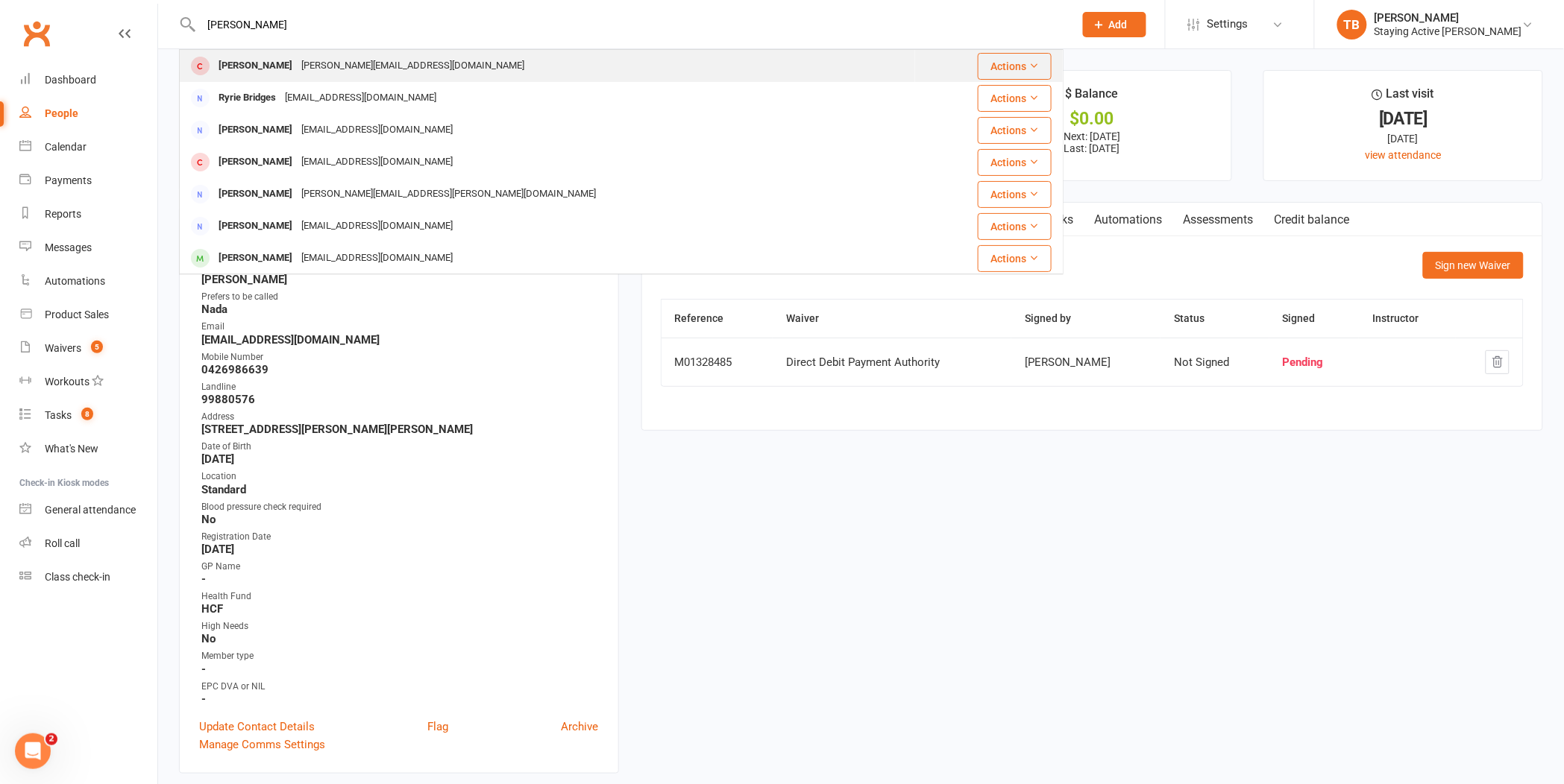
click at [434, 64] on div "[PERSON_NAME] [PERSON_NAME][EMAIL_ADDRESS][DOMAIN_NAME]" at bounding box center [547, 66] width 734 height 31
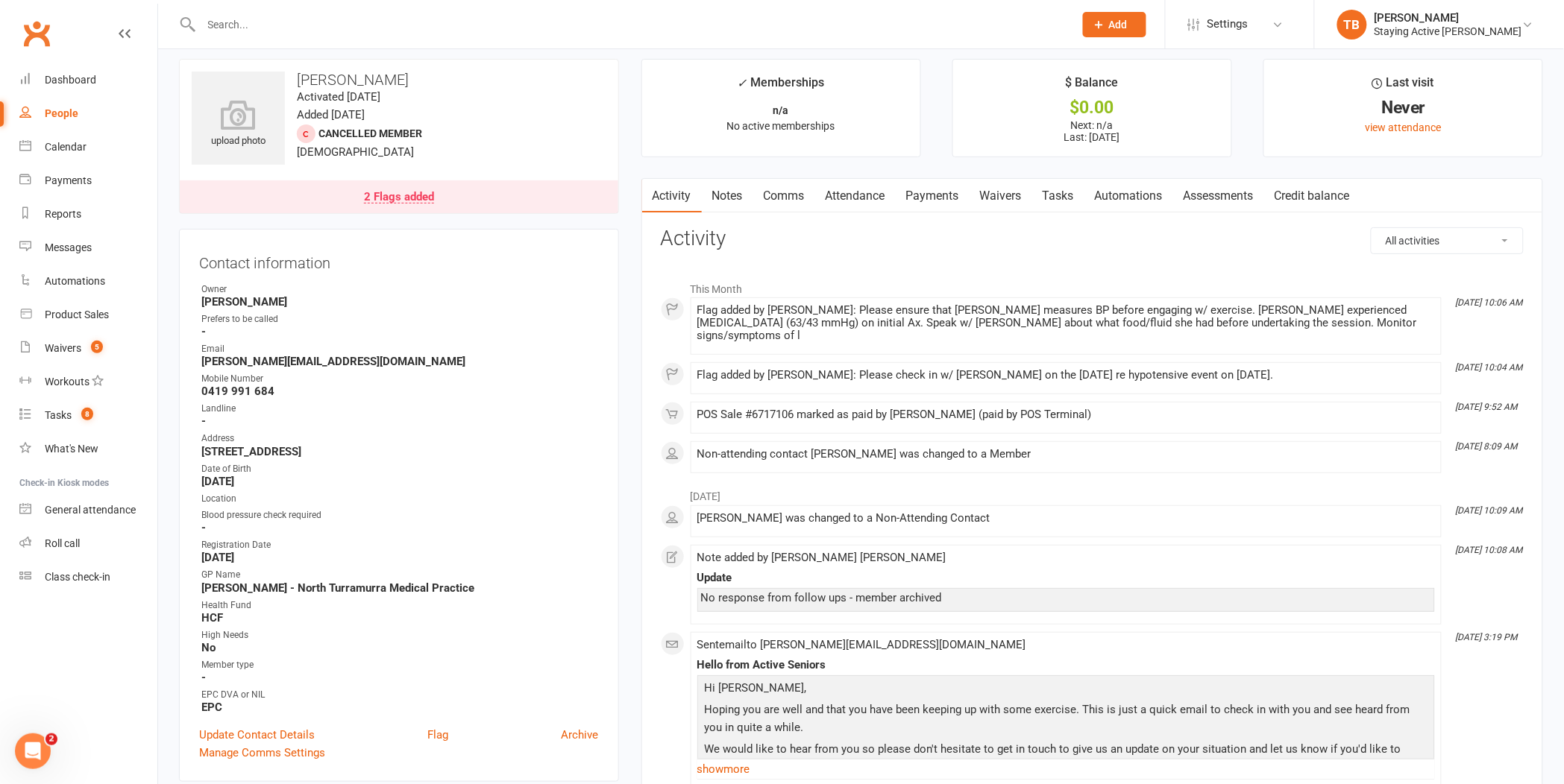
scroll to position [83, 0]
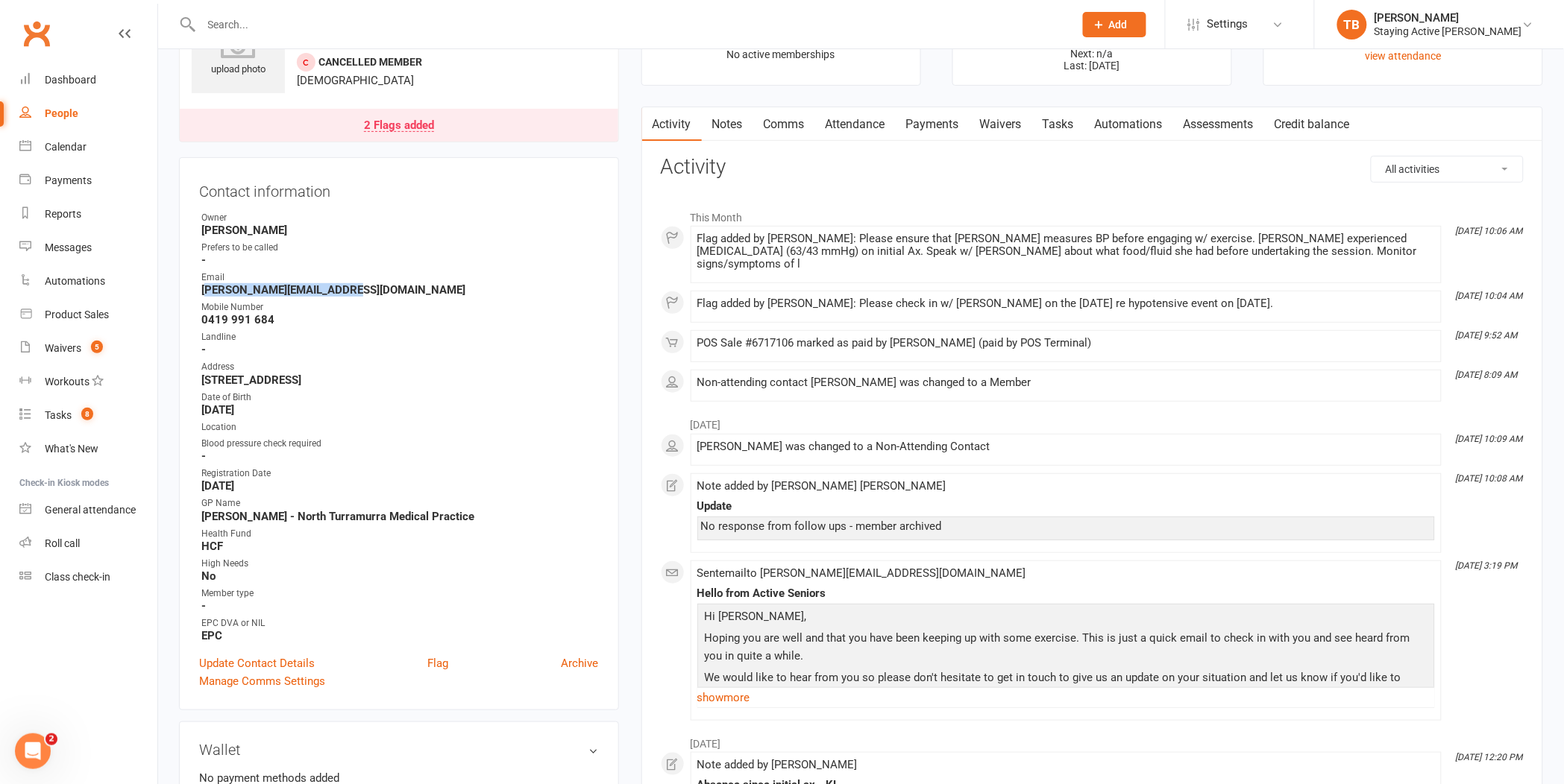
drag, startPoint x: 339, startPoint y: 286, endPoint x: 205, endPoint y: 287, distance: 134.0
click at [205, 287] on strong "[PERSON_NAME][EMAIL_ADDRESS][DOMAIN_NAME]" at bounding box center [400, 290] width 397 height 14
click at [205, 288] on strong "[PERSON_NAME][EMAIL_ADDRESS][DOMAIN_NAME]" at bounding box center [400, 290] width 397 height 14
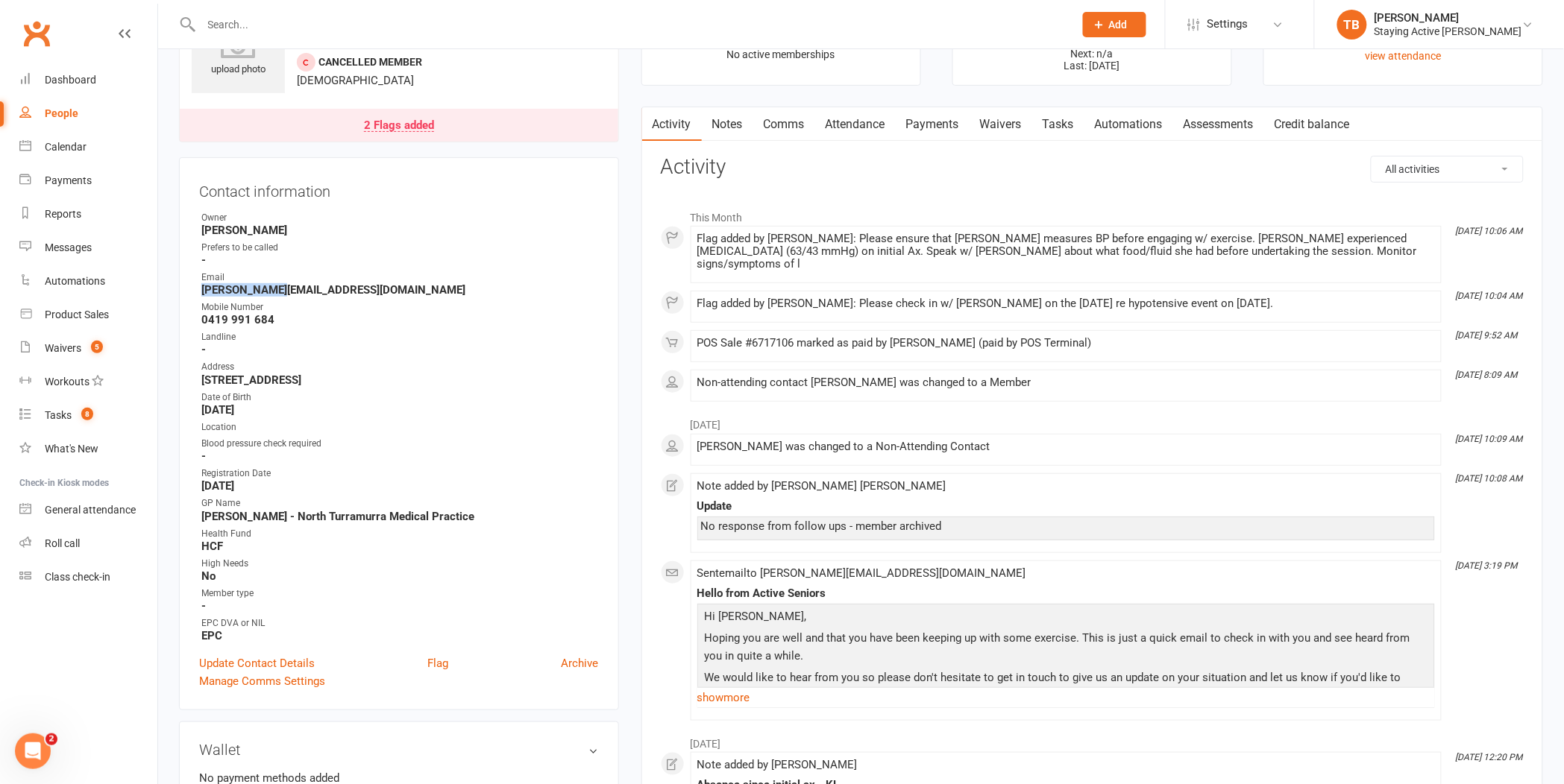
click at [205, 288] on strong "[PERSON_NAME][EMAIL_ADDRESS][DOMAIN_NAME]" at bounding box center [400, 290] width 397 height 14
copy render-form-field "[PERSON_NAME][EMAIL_ADDRESS][DOMAIN_NAME]"
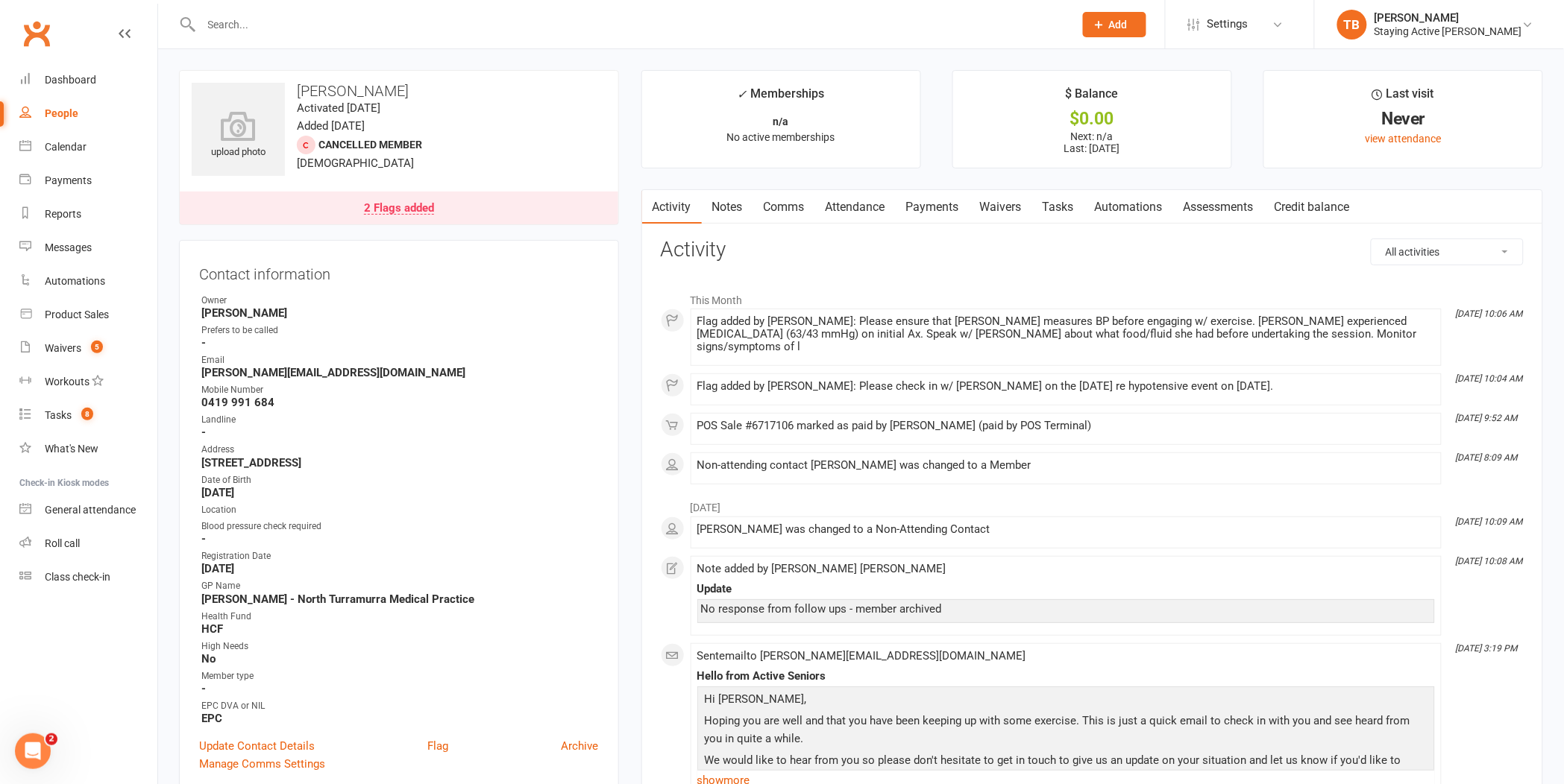
click at [304, 19] on input "text" at bounding box center [630, 25] width 866 height 21
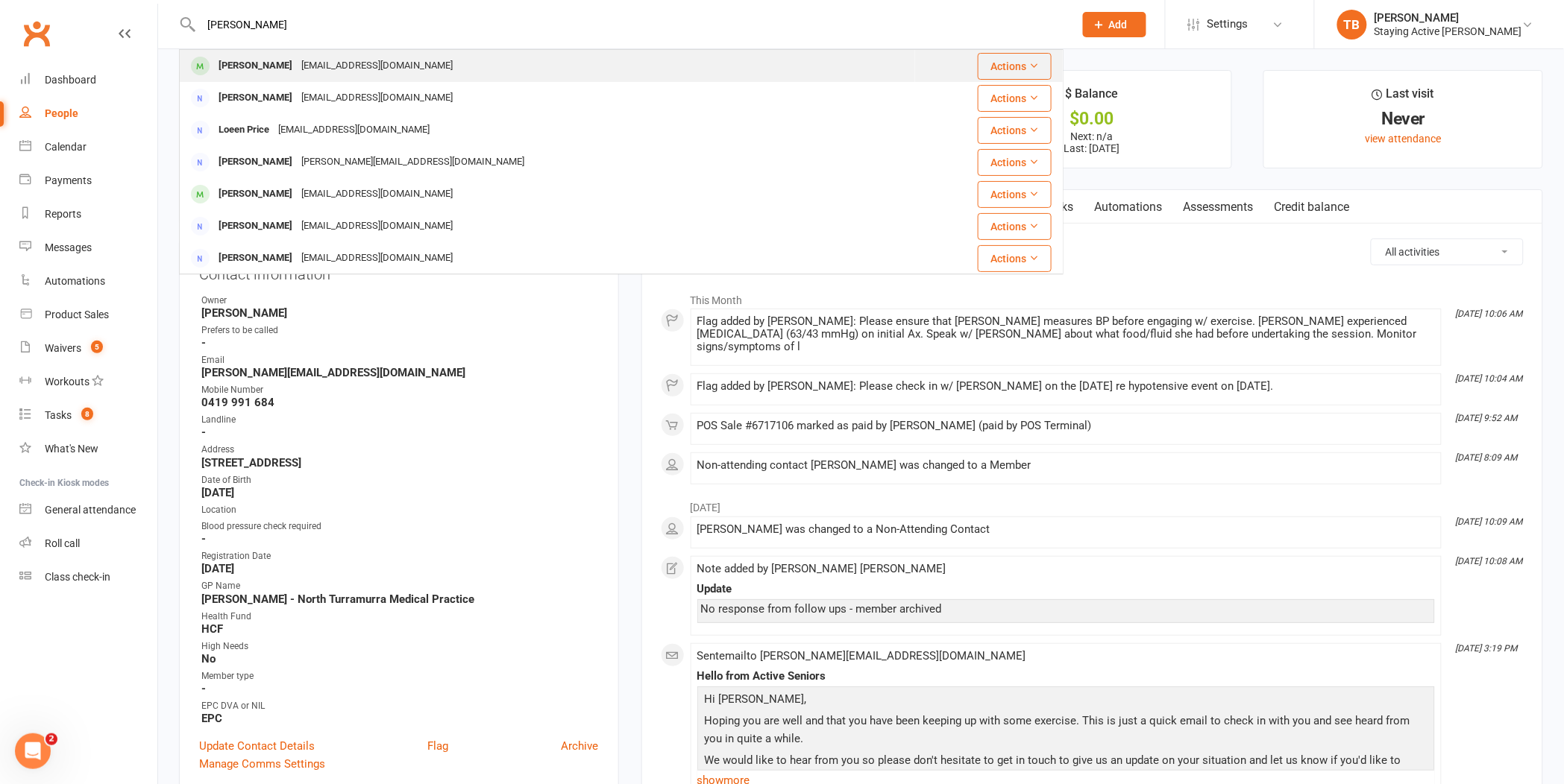
type input "[PERSON_NAME]"
click at [287, 55] on div "[PERSON_NAME]" at bounding box center [255, 65] width 83 height 21
